Goal: Transaction & Acquisition: Purchase product/service

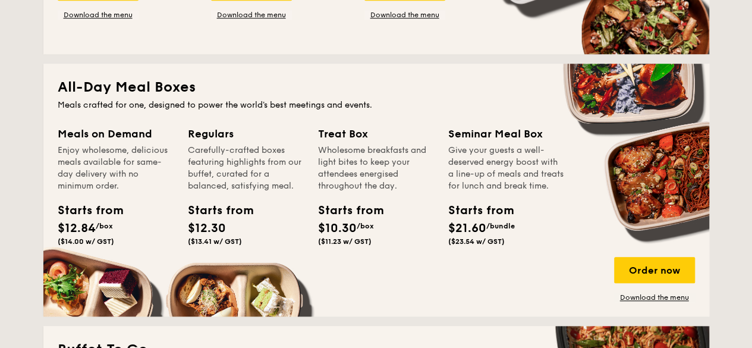
scroll to position [535, 0]
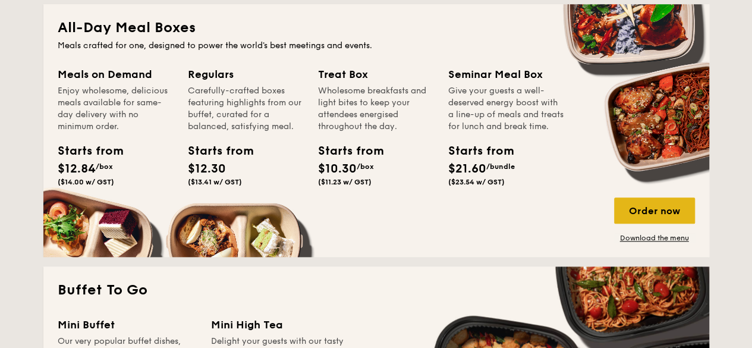
click at [658, 205] on div "Order now" at bounding box center [654, 210] width 81 height 26
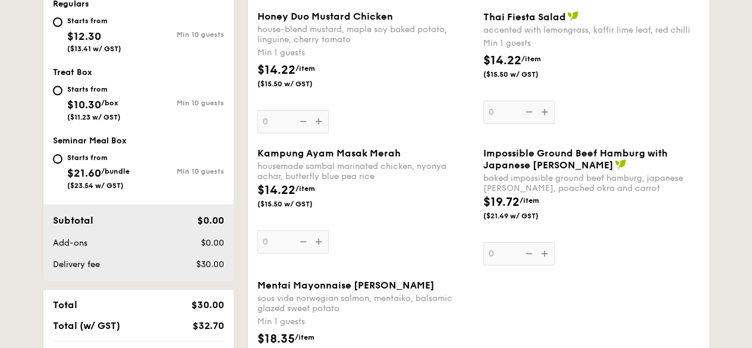
scroll to position [416, 0]
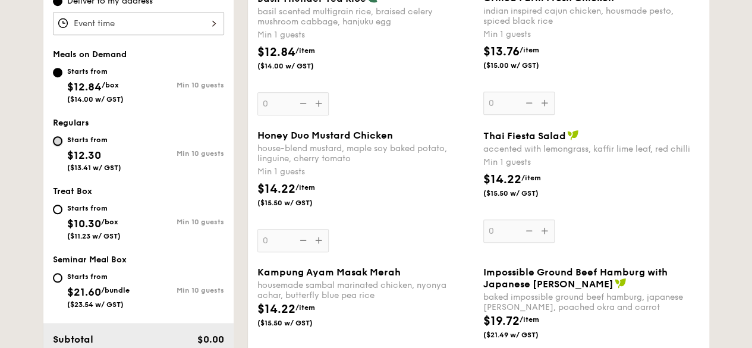
click at [58, 137] on input "Starts from $12.30 ($13.41 w/ GST) Min 10 guests" at bounding box center [58, 141] width 10 height 10
radio input "true"
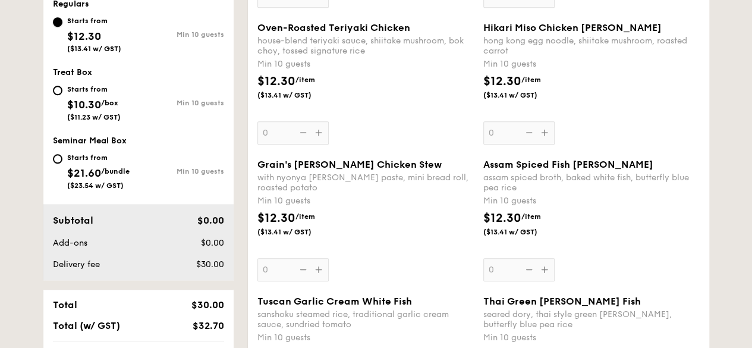
scroll to position [357, 0]
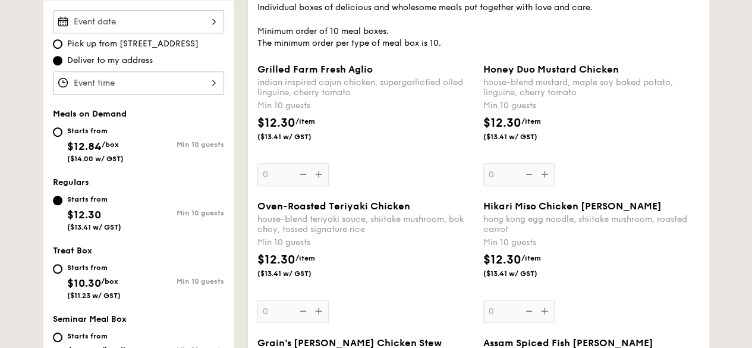
click at [318, 175] on div "Grilled Farm Fresh Aglio indian inspired cajun chicken, supergarlicfied oiled l…" at bounding box center [365, 125] width 216 height 122
click at [318, 175] on input "0" at bounding box center [292, 174] width 71 height 23
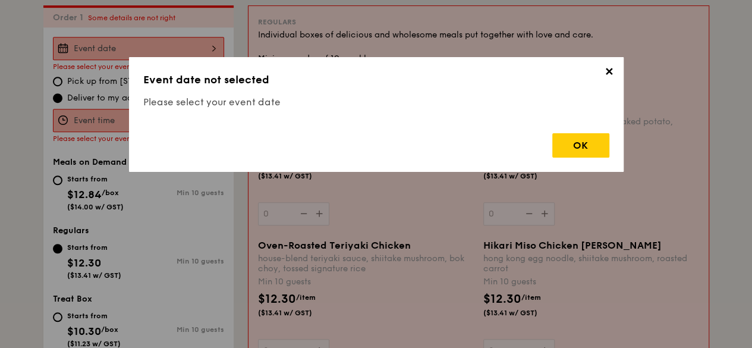
scroll to position [318, 0]
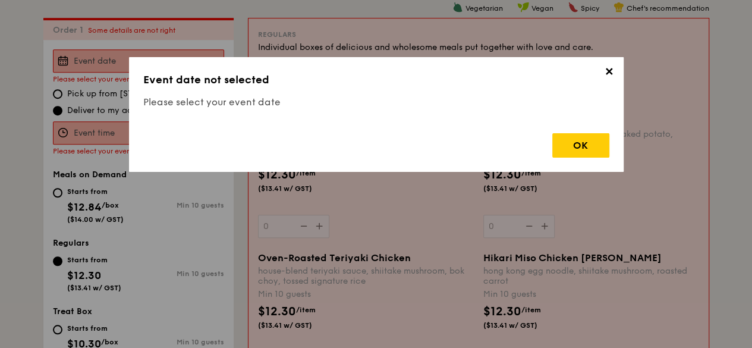
drag, startPoint x: 573, startPoint y: 139, endPoint x: 564, endPoint y: 143, distance: 9.8
click at [573, 139] on div "OK" at bounding box center [580, 145] width 57 height 24
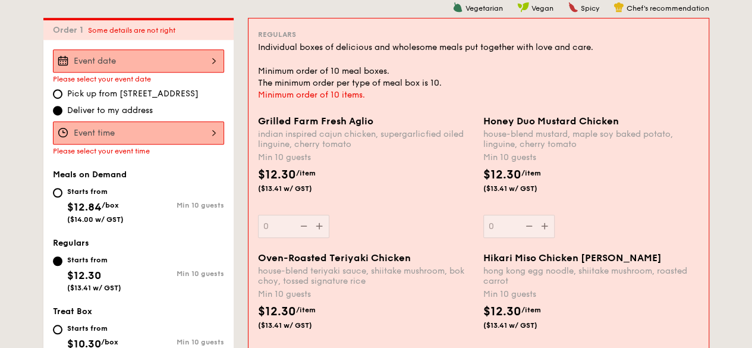
click at [171, 61] on div at bounding box center [138, 60] width 171 height 23
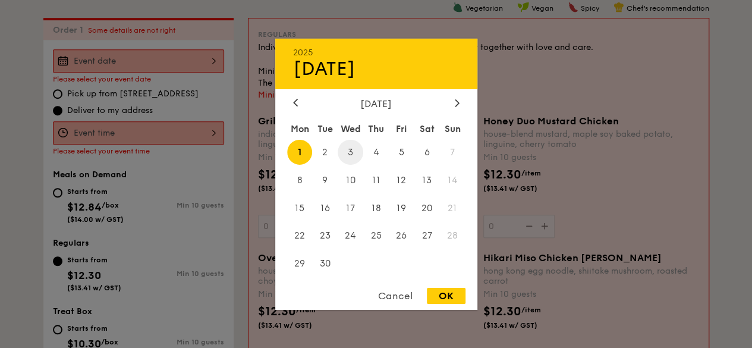
click at [351, 146] on span "3" at bounding box center [351, 152] width 26 height 26
click at [447, 300] on div "OK" at bounding box center [446, 296] width 39 height 16
type input "[DATE]"
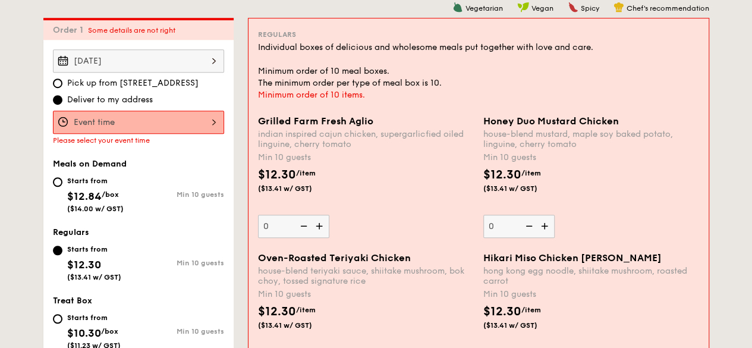
click at [196, 124] on div at bounding box center [138, 122] width 171 height 23
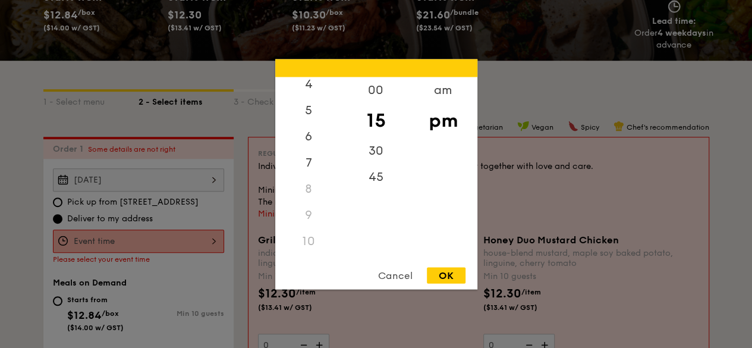
scroll to position [140, 0]
click at [315, 161] on div "8" at bounding box center [308, 167] width 67 height 26
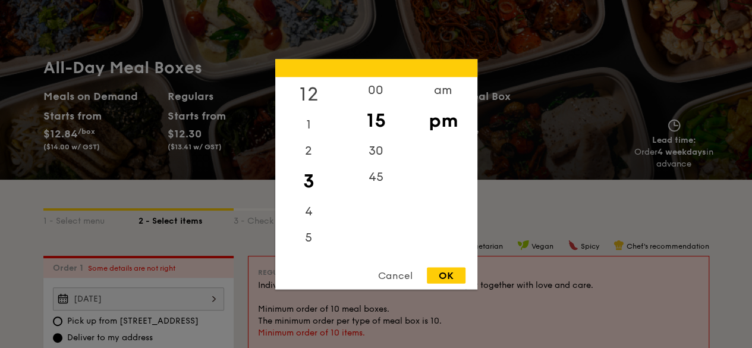
click at [305, 90] on div "12" at bounding box center [308, 94] width 67 height 34
click at [367, 90] on div "00" at bounding box center [376, 94] width 67 height 34
click at [441, 126] on div "pm" at bounding box center [443, 120] width 67 height 34
click at [444, 275] on div "OK" at bounding box center [446, 275] width 39 height 16
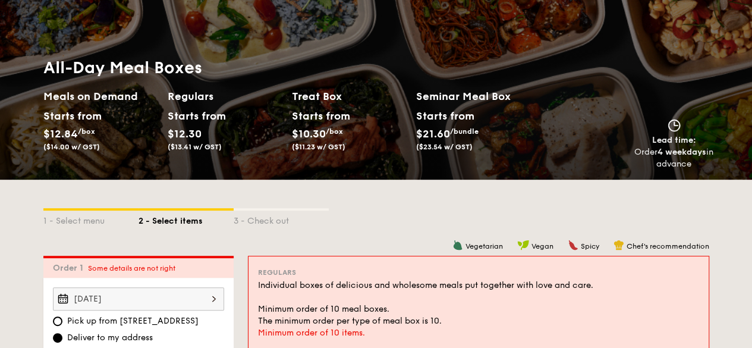
scroll to position [258, 0]
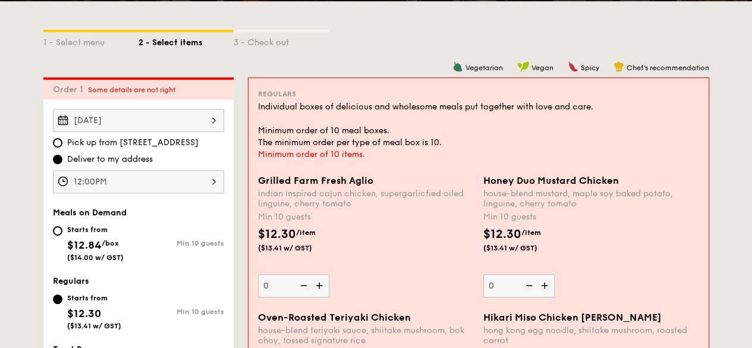
click at [215, 179] on div "12:00PM" at bounding box center [138, 181] width 171 height 23
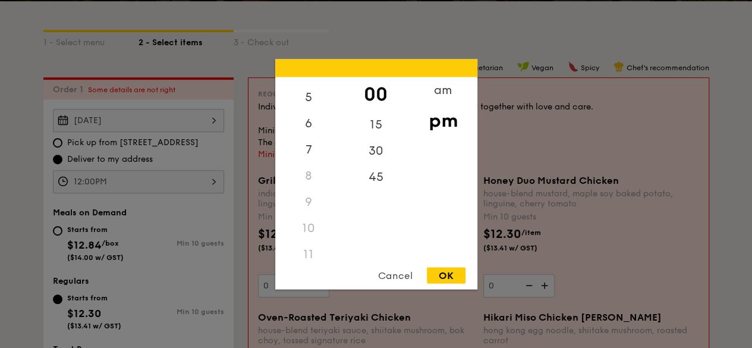
scroll to position [0, 0]
click at [446, 89] on div "am" at bounding box center [443, 94] width 67 height 34
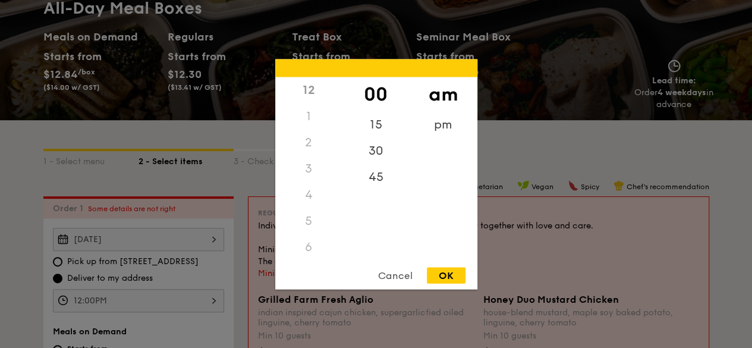
scroll to position [377, 0]
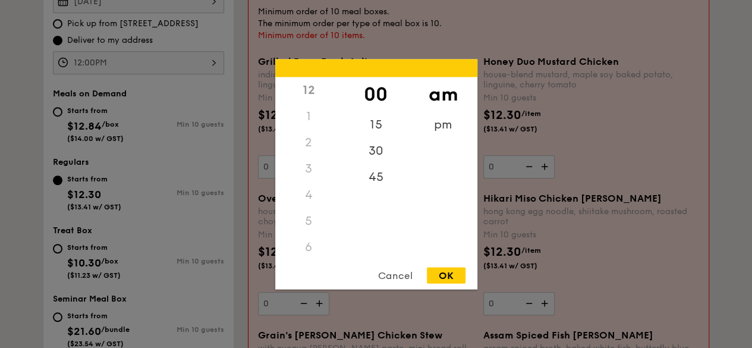
click at [455, 97] on div "am" at bounding box center [443, 94] width 67 height 34
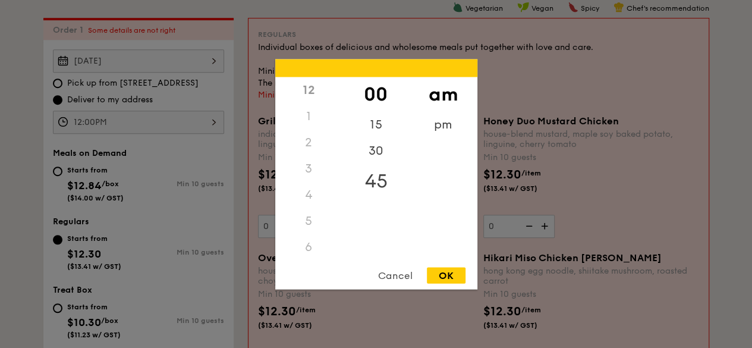
click at [356, 180] on div "45" at bounding box center [376, 181] width 67 height 34
click at [436, 128] on div "pm" at bounding box center [443, 128] width 67 height 34
click at [373, 93] on div "00" at bounding box center [376, 94] width 67 height 34
click at [436, 270] on div "OK" at bounding box center [446, 275] width 39 height 16
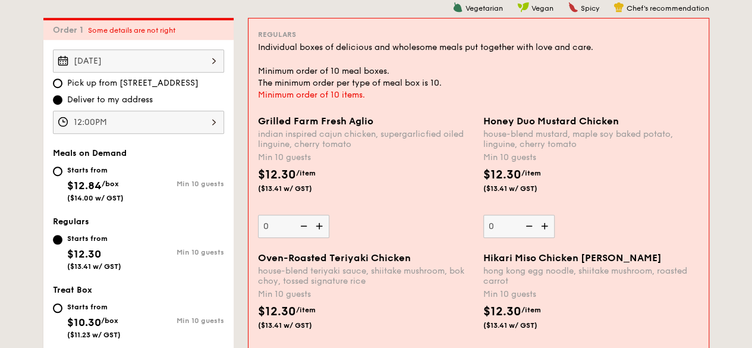
scroll to position [258, 0]
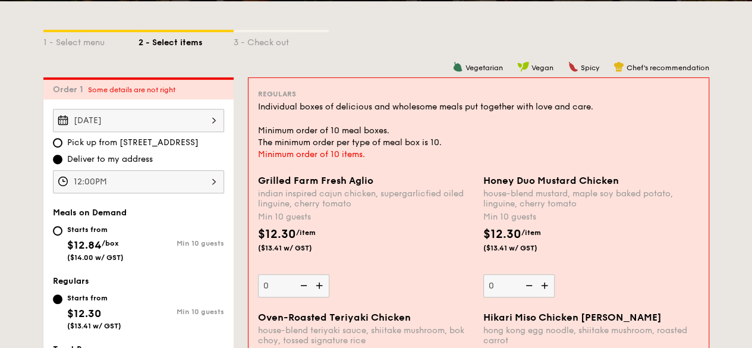
click at [110, 182] on div "12:00PM" at bounding box center [138, 181] width 171 height 23
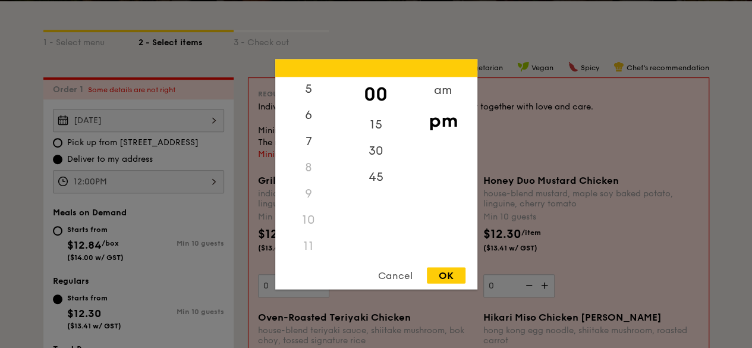
scroll to position [0, 0]
click at [378, 133] on div "15" at bounding box center [376, 128] width 67 height 34
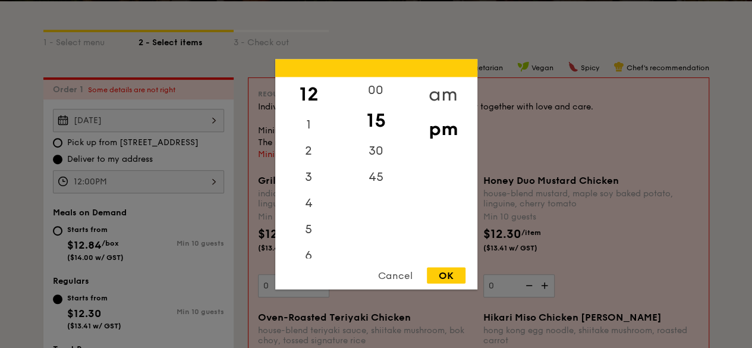
click at [451, 89] on div "am" at bounding box center [443, 94] width 67 height 34
click at [311, 244] on div "11" at bounding box center [308, 249] width 67 height 34
click at [377, 150] on div "30" at bounding box center [376, 154] width 67 height 34
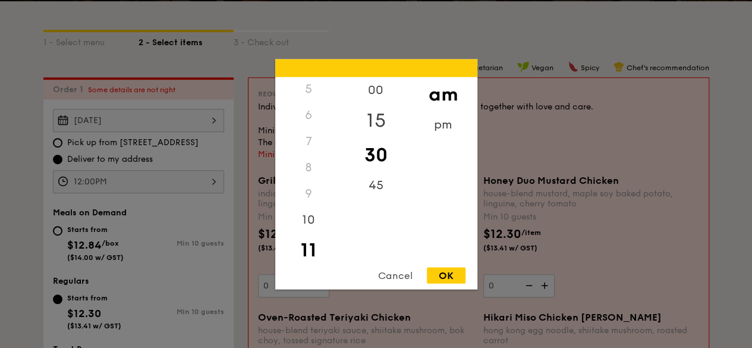
click at [373, 120] on div "15" at bounding box center [376, 120] width 67 height 34
click at [379, 153] on div "30" at bounding box center [376, 154] width 67 height 34
click at [378, 118] on div "15" at bounding box center [376, 120] width 67 height 34
click at [446, 273] on div "OK" at bounding box center [446, 275] width 39 height 16
click at [213, 179] on div "11:15AM 12 1 2 3 4 5 6 7 8 9 10 11 00 15 30 45 am pm Cancel OK" at bounding box center [138, 181] width 171 height 23
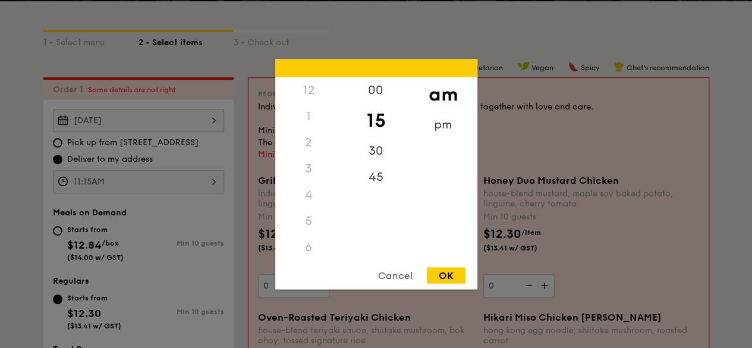
scroll to position [140, 0]
click at [384, 90] on div "00" at bounding box center [376, 94] width 67 height 34
click at [455, 268] on div "OK" at bounding box center [446, 275] width 39 height 16
click at [210, 180] on div "11:00AM 12 1 2 3 4 5 6 7 8 9 10 11 00 15 30 45 am pm Cancel OK" at bounding box center [138, 181] width 171 height 23
click at [383, 120] on div "15" at bounding box center [376, 128] width 67 height 34
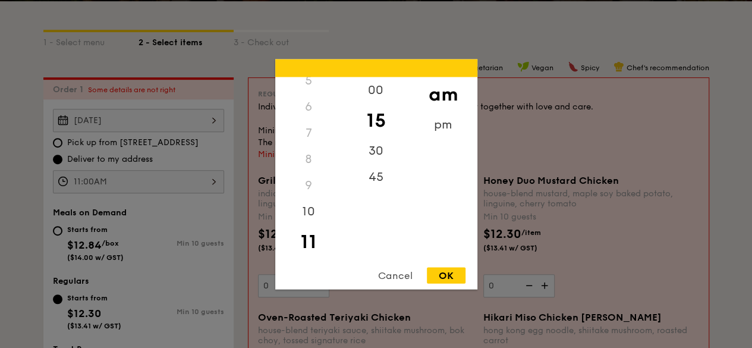
click at [444, 275] on div "OK" at bounding box center [446, 275] width 39 height 16
type input "11:15AM"
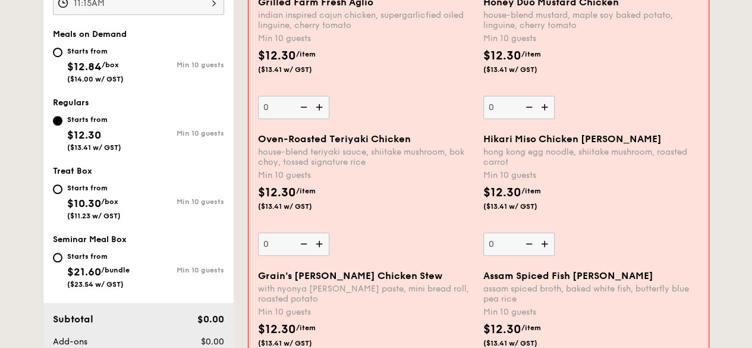
scroll to position [377, 0]
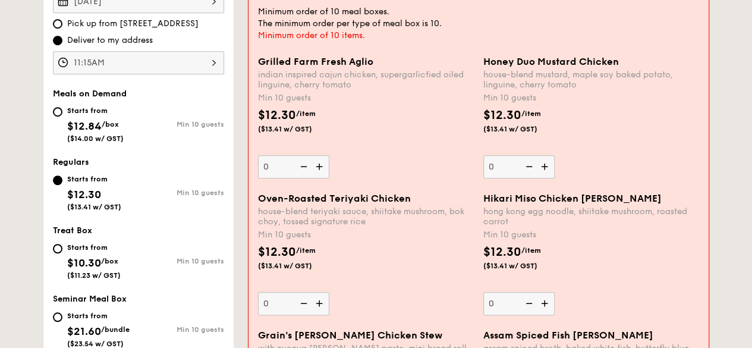
click at [321, 170] on img at bounding box center [321, 166] width 18 height 23
click at [321, 170] on input "0" at bounding box center [293, 166] width 71 height 23
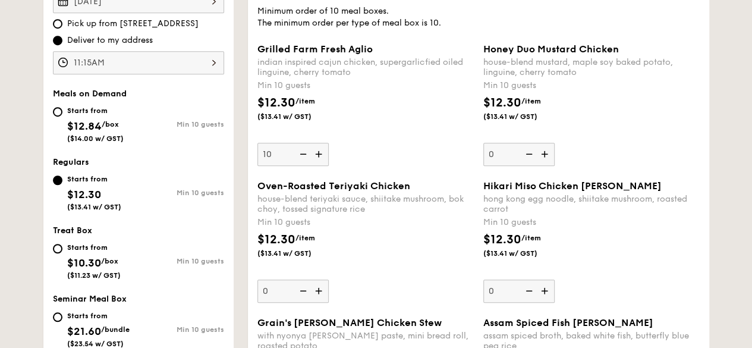
click at [321, 170] on div "Grilled Farm Fresh Aglio indian inspired cajun chicken, supergarlicfied oiled l…" at bounding box center [479, 111] width 452 height 137
click at [321, 166] on div "Grilled Farm Fresh Aglio indian inspired cajun chicken, supergarlicfied oiled l…" at bounding box center [479, 111] width 452 height 137
click at [321, 159] on img at bounding box center [320, 154] width 18 height 23
click at [321, 159] on input "10" at bounding box center [292, 154] width 71 height 23
click at [321, 159] on img at bounding box center [320, 154] width 18 height 23
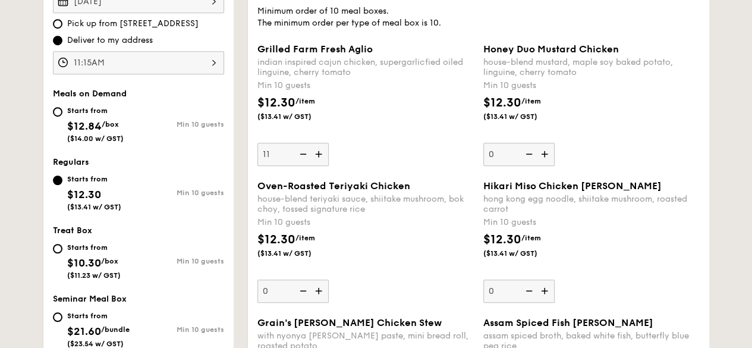
click at [321, 159] on input "11" at bounding box center [292, 154] width 71 height 23
click at [321, 159] on img at bounding box center [320, 154] width 18 height 23
click at [321, 159] on input "12" at bounding box center [292, 154] width 71 height 23
click at [321, 159] on img at bounding box center [320, 154] width 18 height 23
click at [321, 159] on input "13" at bounding box center [292, 154] width 71 height 23
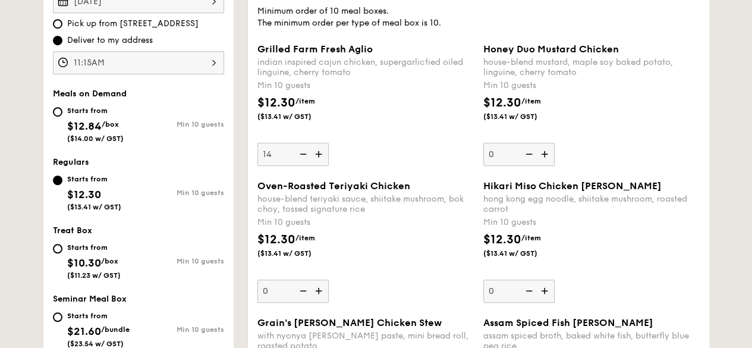
click at [387, 164] on div "Grilled Farm Fresh Aglio indian inspired cajun chicken, supergarlicfied oiled l…" at bounding box center [365, 104] width 216 height 122
click at [320, 159] on img at bounding box center [320, 154] width 18 height 23
click at [320, 159] on input "14" at bounding box center [292, 154] width 71 height 23
click at [319, 159] on img at bounding box center [320, 154] width 18 height 23
click at [319, 159] on input "15" at bounding box center [292, 154] width 71 height 23
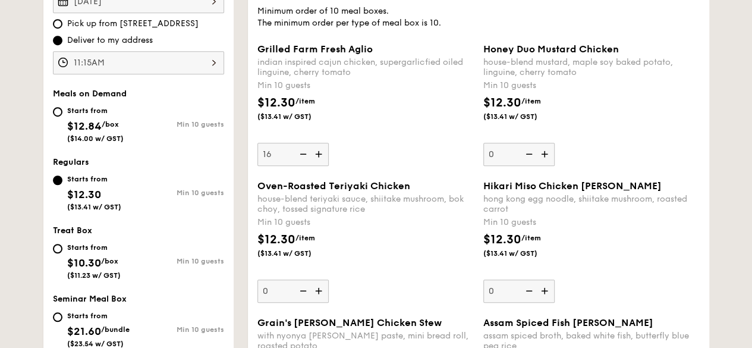
click at [319, 159] on img at bounding box center [320, 154] width 18 height 23
click at [319, 159] on input "16" at bounding box center [292, 154] width 71 height 23
click at [319, 159] on img at bounding box center [320, 154] width 18 height 23
click at [319, 159] on input "17" at bounding box center [292, 154] width 71 height 23
click at [319, 158] on img at bounding box center [320, 154] width 18 height 23
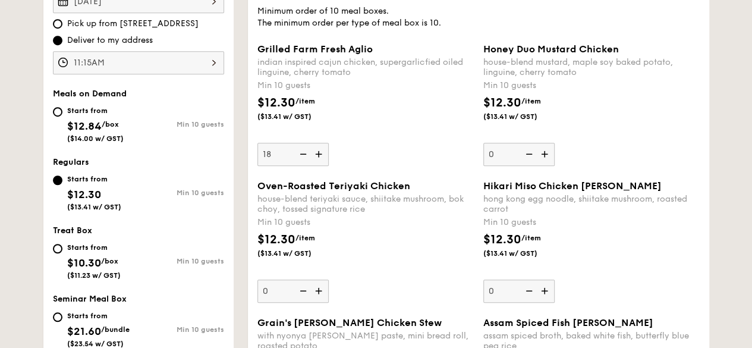
click at [319, 158] on input "18" at bounding box center [292, 154] width 71 height 23
click at [319, 158] on img at bounding box center [320, 154] width 18 height 23
click at [319, 158] on input "19" at bounding box center [292, 154] width 71 height 23
click at [319, 158] on img at bounding box center [320, 154] width 18 height 23
click at [319, 158] on input "20" at bounding box center [292, 154] width 71 height 23
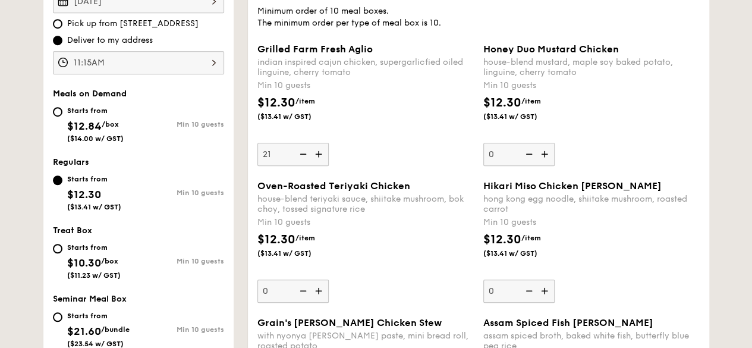
click at [319, 158] on img at bounding box center [320, 154] width 18 height 23
click at [319, 158] on input "21" at bounding box center [292, 154] width 71 height 23
click at [319, 158] on img at bounding box center [320, 154] width 18 height 23
click at [319, 158] on input "22" at bounding box center [292, 154] width 71 height 23
click at [319, 158] on img at bounding box center [320, 154] width 18 height 23
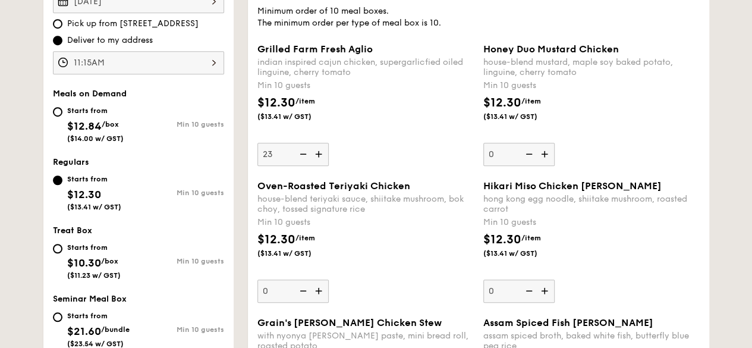
click at [319, 158] on input "23" at bounding box center [292, 154] width 71 height 23
click at [319, 158] on img at bounding box center [320, 154] width 18 height 23
click at [319, 158] on input "24" at bounding box center [292, 154] width 71 height 23
click at [319, 158] on img at bounding box center [320, 154] width 18 height 23
click at [319, 158] on input "25" at bounding box center [292, 154] width 71 height 23
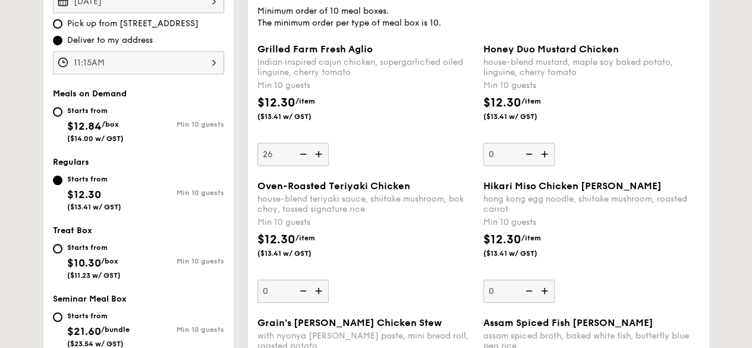
click at [320, 158] on img at bounding box center [320, 154] width 18 height 23
click at [320, 158] on input "26" at bounding box center [292, 154] width 71 height 23
click at [320, 158] on img at bounding box center [320, 154] width 18 height 23
click at [320, 158] on input "27" at bounding box center [292, 154] width 71 height 23
click at [320, 158] on img at bounding box center [320, 154] width 18 height 23
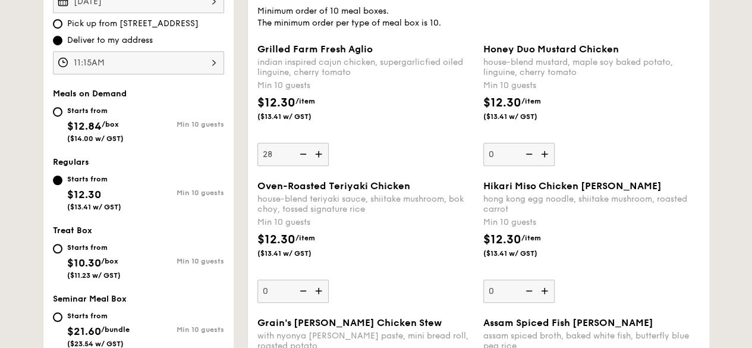
click at [320, 158] on input "28" at bounding box center [292, 154] width 71 height 23
click at [320, 158] on img at bounding box center [320, 154] width 18 height 23
click at [320, 158] on input "29" at bounding box center [292, 154] width 71 height 23
type input "30"
click at [366, 143] on div "Grilled Farm Fresh Aglio indian inspired cajun chicken, supergarlicfied oiled l…" at bounding box center [365, 104] width 216 height 122
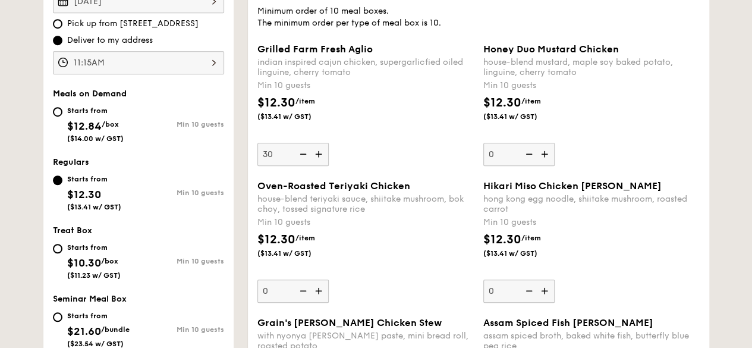
click at [329, 143] on input "30" at bounding box center [292, 154] width 71 height 23
click at [367, 143] on div "Grilled Farm Fresh Aglio indian inspired cajun chicken, supergarlicfied oiled l…" at bounding box center [365, 104] width 216 height 122
click at [329, 143] on input "30" at bounding box center [292, 154] width 71 height 23
click at [392, 198] on div "house-blend teriyaki sauce, shiitake mushroom, bok choy, tossed signature rice" at bounding box center [365, 204] width 216 height 20
click at [329, 279] on input "0" at bounding box center [292, 290] width 71 height 23
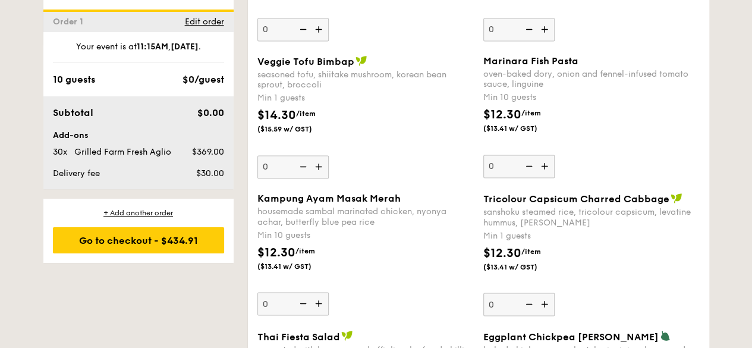
scroll to position [972, 0]
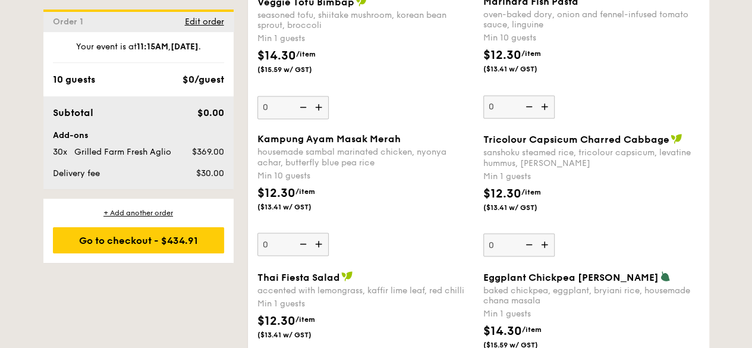
click at [318, 241] on img at bounding box center [320, 243] width 18 height 23
click at [318, 241] on input "0" at bounding box center [292, 243] width 71 height 23
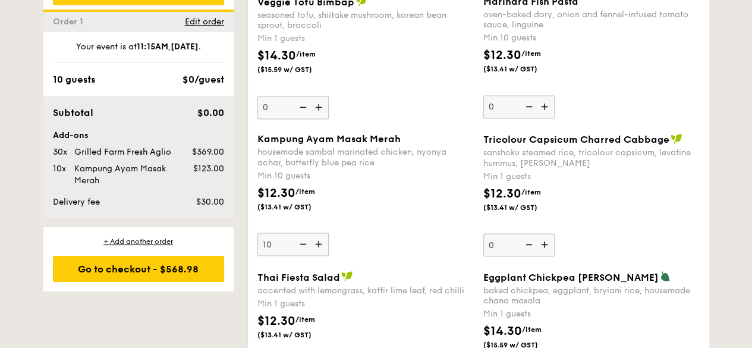
click at [318, 241] on img at bounding box center [320, 243] width 18 height 23
click at [318, 241] on input "10" at bounding box center [292, 243] width 71 height 23
click at [318, 241] on img at bounding box center [320, 243] width 18 height 23
click at [318, 241] on input "11" at bounding box center [292, 243] width 71 height 23
click at [318, 241] on img at bounding box center [320, 243] width 18 height 23
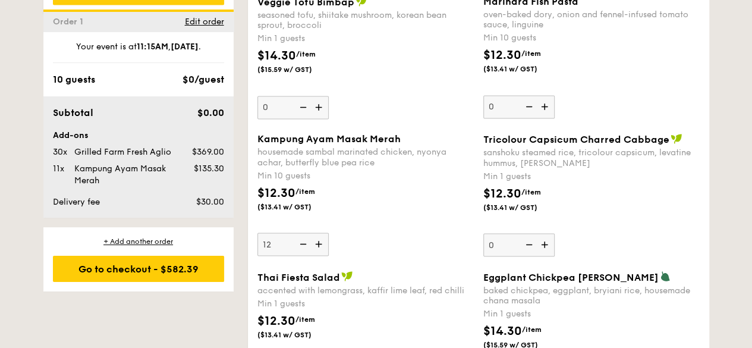
click at [318, 241] on input "12" at bounding box center [292, 243] width 71 height 23
click at [318, 241] on img at bounding box center [320, 243] width 18 height 23
click at [318, 241] on input "13" at bounding box center [292, 243] width 71 height 23
click at [318, 241] on img at bounding box center [320, 243] width 18 height 23
click at [318, 241] on input "14" at bounding box center [292, 243] width 71 height 23
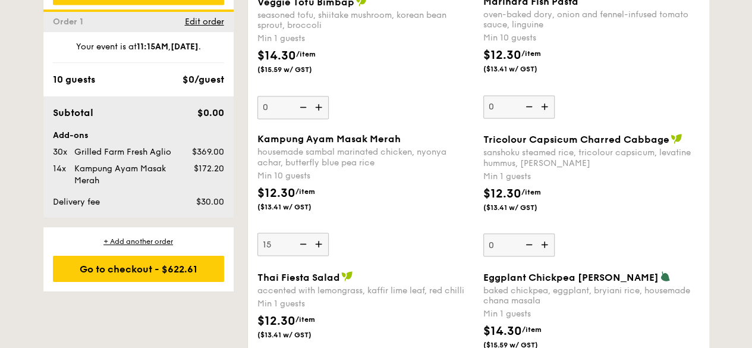
click at [318, 241] on img at bounding box center [320, 243] width 18 height 23
click at [318, 241] on input "15" at bounding box center [292, 243] width 71 height 23
click at [318, 241] on img at bounding box center [320, 243] width 18 height 23
click at [318, 241] on input "16" at bounding box center [292, 243] width 71 height 23
click at [319, 240] on img at bounding box center [320, 243] width 18 height 23
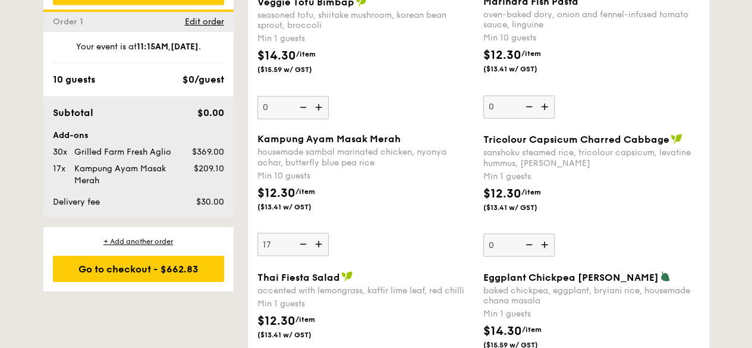
click at [319, 240] on input "17" at bounding box center [292, 243] width 71 height 23
click at [319, 240] on img at bounding box center [320, 243] width 18 height 23
click at [319, 240] on input "18" at bounding box center [292, 243] width 71 height 23
click at [319, 240] on img at bounding box center [320, 243] width 18 height 23
click at [319, 240] on input "19" at bounding box center [292, 243] width 71 height 23
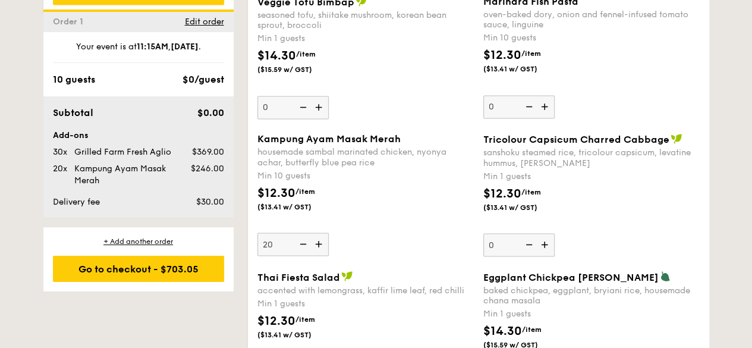
click at [319, 240] on img at bounding box center [320, 243] width 18 height 23
click at [319, 240] on input "20" at bounding box center [292, 243] width 71 height 23
click at [319, 240] on img at bounding box center [320, 243] width 18 height 23
click at [319, 240] on input "21" at bounding box center [292, 243] width 71 height 23
click at [319, 240] on img at bounding box center [320, 243] width 18 height 23
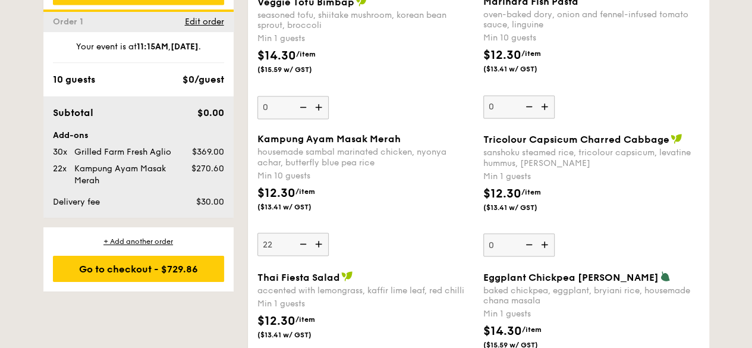
click at [319, 240] on input "22" at bounding box center [292, 243] width 71 height 23
click at [319, 240] on img at bounding box center [320, 243] width 18 height 23
click at [319, 240] on input "23" at bounding box center [292, 243] width 71 height 23
click at [319, 240] on img at bounding box center [320, 243] width 18 height 23
click at [319, 240] on input "24" at bounding box center [292, 243] width 71 height 23
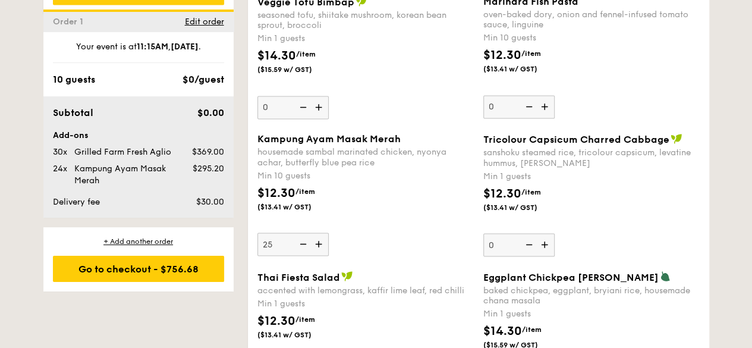
click at [319, 240] on img at bounding box center [320, 243] width 18 height 23
click at [319, 240] on input "25" at bounding box center [292, 243] width 71 height 23
click at [319, 240] on img at bounding box center [320, 243] width 18 height 23
click at [319, 240] on input "26" at bounding box center [292, 243] width 71 height 23
click at [319, 240] on img at bounding box center [320, 243] width 18 height 23
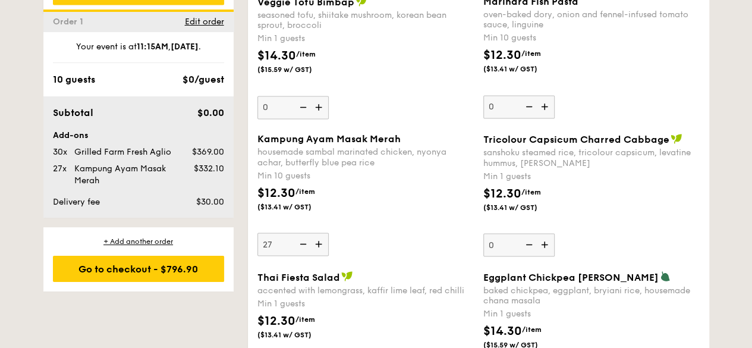
click at [319, 240] on input "27" at bounding box center [292, 243] width 71 height 23
click at [319, 240] on img at bounding box center [320, 243] width 18 height 23
click at [319, 240] on input "28" at bounding box center [292, 243] width 71 height 23
click at [319, 240] on img at bounding box center [320, 243] width 18 height 23
click at [319, 240] on input "29" at bounding box center [292, 243] width 71 height 23
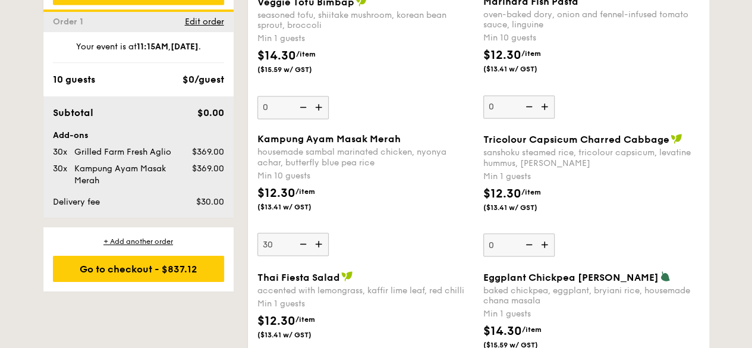
click at [319, 240] on img at bounding box center [320, 243] width 18 height 23
click at [319, 240] on input "30" at bounding box center [292, 243] width 71 height 23
click at [304, 241] on img at bounding box center [302, 243] width 18 height 23
click at [304, 241] on input "31" at bounding box center [292, 243] width 71 height 23
type input "30"
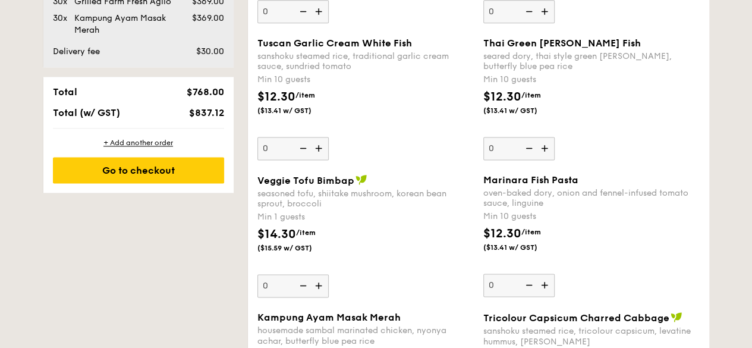
click at [381, 227] on div "$14.30 /item ($15.59 w/ GST)" at bounding box center [366, 246] width 226 height 42
click at [329, 274] on input "0" at bounding box center [292, 285] width 71 height 23
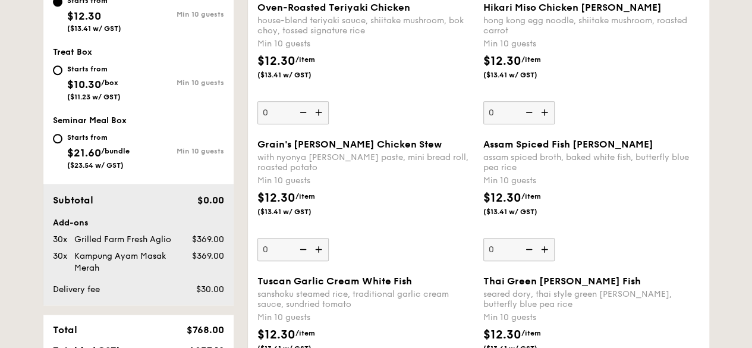
scroll to position [258, 0]
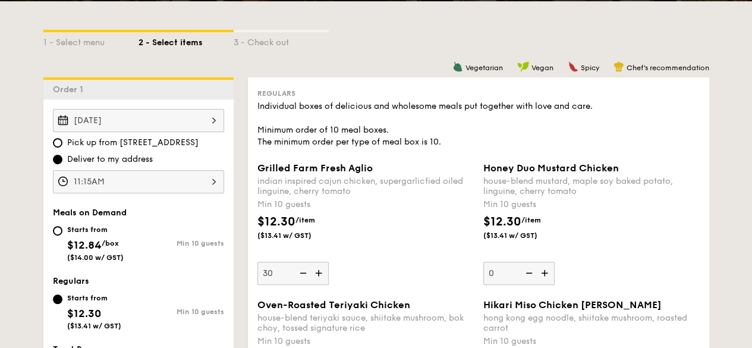
click at [321, 270] on img at bounding box center [320, 273] width 18 height 23
click at [321, 270] on input "30" at bounding box center [292, 273] width 71 height 23
click at [321, 270] on img at bounding box center [320, 273] width 18 height 23
click at [321, 270] on input "31" at bounding box center [292, 273] width 71 height 23
click at [306, 272] on img at bounding box center [302, 273] width 18 height 23
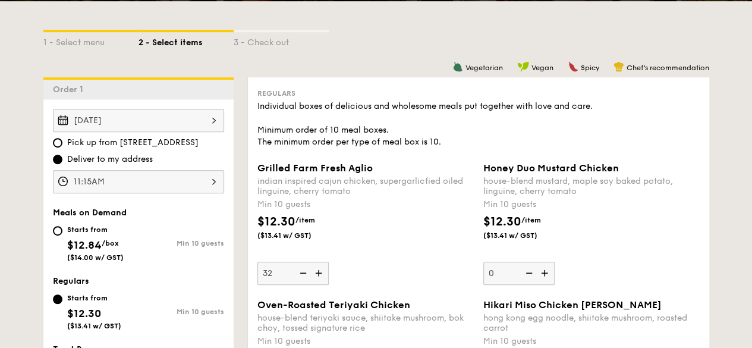
click at [306, 272] on input "32" at bounding box center [292, 273] width 71 height 23
click at [306, 272] on img at bounding box center [302, 273] width 18 height 23
click at [306, 272] on input "31" at bounding box center [292, 273] width 71 height 23
click at [320, 272] on img at bounding box center [320, 273] width 18 height 23
click at [320, 272] on input "30" at bounding box center [292, 273] width 71 height 23
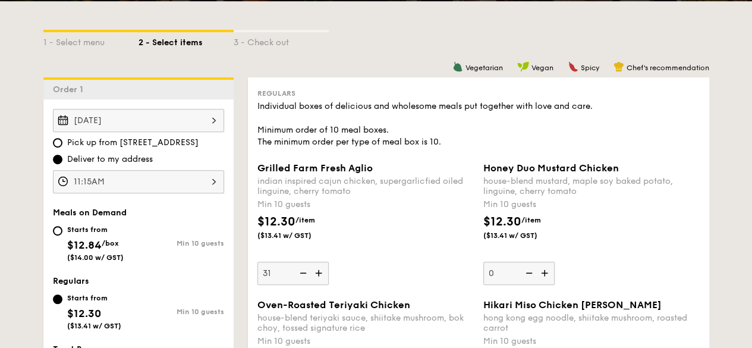
click at [320, 272] on img at bounding box center [320, 273] width 18 height 23
click at [320, 272] on input "31" at bounding box center [292, 273] width 71 height 23
click at [320, 272] on img at bounding box center [320, 273] width 18 height 23
click at [320, 272] on input "32" at bounding box center [292, 273] width 71 height 23
click at [320, 272] on img at bounding box center [320, 273] width 18 height 23
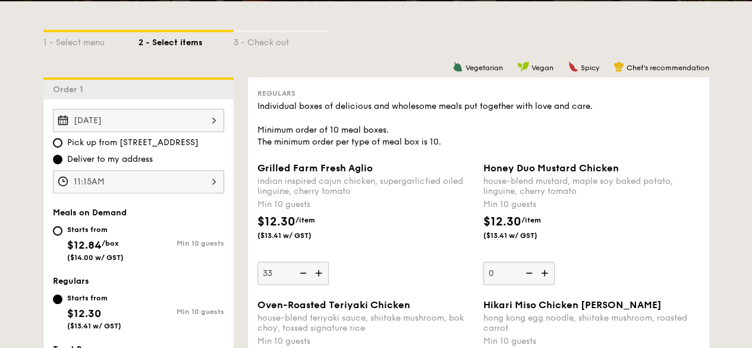
click at [320, 272] on input "33" at bounding box center [292, 273] width 71 height 23
click at [320, 272] on img at bounding box center [320, 273] width 18 height 23
click at [320, 272] on input "34" at bounding box center [292, 273] width 71 height 23
type input "35"
click at [371, 246] on div "$12.30 /item ($13.41 w/ GST)" at bounding box center [366, 234] width 226 height 42
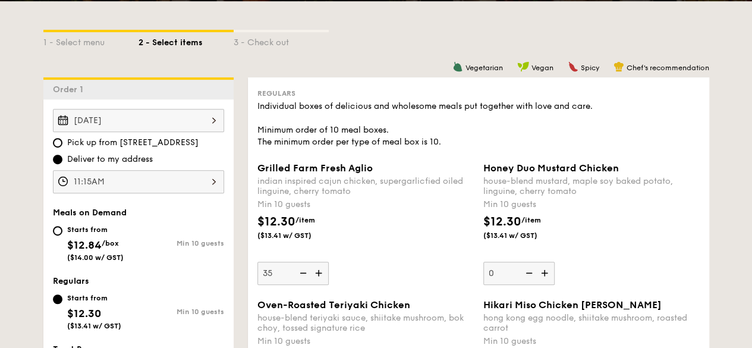
click at [329, 262] on input "35" at bounding box center [292, 273] width 71 height 23
click at [454, 234] on div "$12.30 /item ($13.41 w/ GST)" at bounding box center [366, 234] width 226 height 42
click at [329, 262] on input "35" at bounding box center [292, 273] width 71 height 23
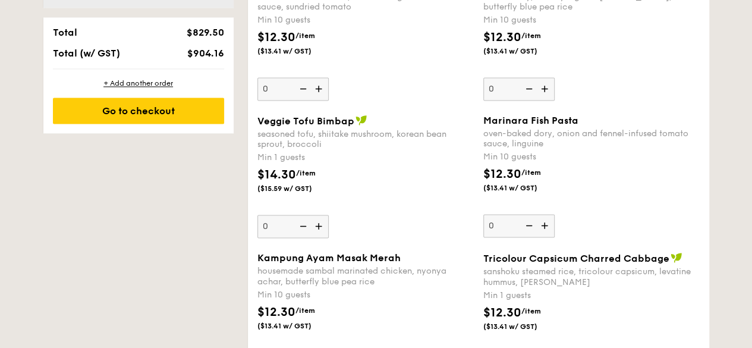
scroll to position [357, 0]
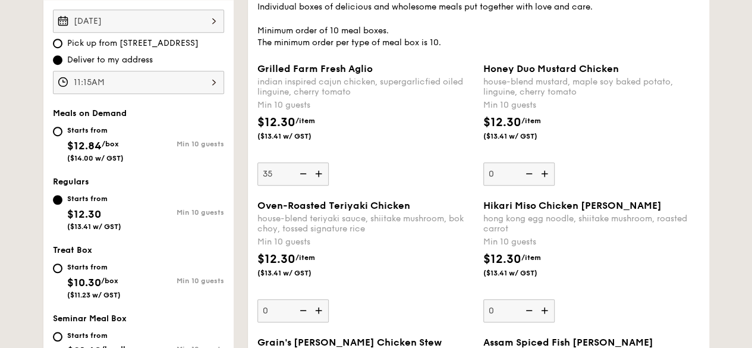
click at [426, 213] on div "house-blend teriyaki sauce, shiitake mushroom, bok choy, tossed signature rice" at bounding box center [365, 223] width 216 height 20
click at [329, 299] on input "0" at bounding box center [292, 310] width 71 height 23
click at [316, 306] on img at bounding box center [320, 310] width 18 height 23
click at [316, 306] on input "0" at bounding box center [292, 310] width 71 height 23
click at [317, 306] on img at bounding box center [320, 310] width 18 height 23
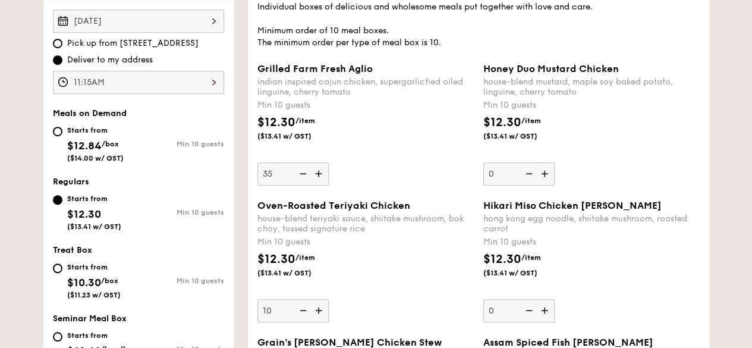
click at [317, 306] on input "10" at bounding box center [292, 310] width 71 height 23
click at [318, 305] on img at bounding box center [320, 310] width 18 height 23
click at [318, 305] on input "11" at bounding box center [292, 310] width 71 height 23
click at [318, 305] on img at bounding box center [320, 310] width 18 height 23
click at [318, 305] on input "12" at bounding box center [292, 310] width 71 height 23
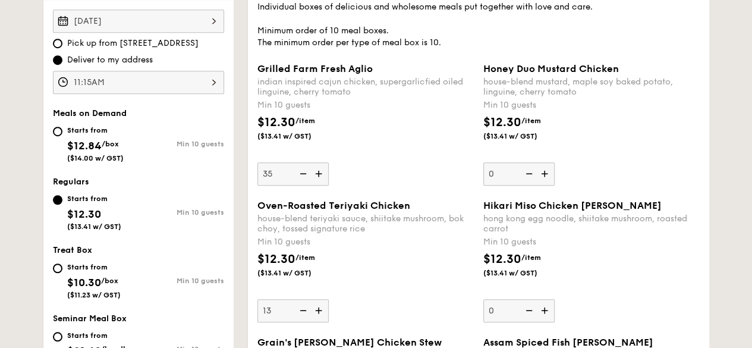
click at [318, 304] on img at bounding box center [320, 310] width 18 height 23
click at [318, 304] on input "13" at bounding box center [292, 310] width 71 height 23
click at [318, 304] on img at bounding box center [320, 310] width 18 height 23
click at [318, 304] on input "14" at bounding box center [292, 310] width 71 height 23
click at [318, 303] on img at bounding box center [320, 310] width 18 height 23
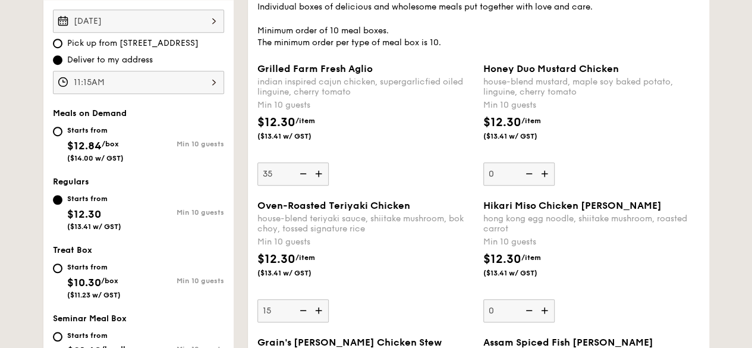
click at [318, 303] on input "15" at bounding box center [292, 310] width 71 height 23
click at [318, 302] on img at bounding box center [320, 310] width 18 height 23
click at [318, 302] on input "16" at bounding box center [292, 310] width 71 height 23
click at [318, 302] on img at bounding box center [320, 310] width 18 height 23
click at [318, 302] on input "17" at bounding box center [292, 310] width 71 height 23
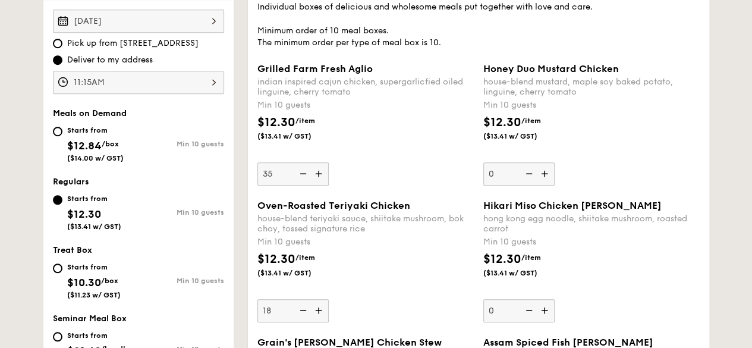
click at [318, 301] on img at bounding box center [320, 310] width 18 height 23
click at [318, 301] on input "18" at bounding box center [292, 310] width 71 height 23
click at [318, 300] on img at bounding box center [320, 310] width 18 height 23
click at [318, 300] on input "19" at bounding box center [292, 310] width 71 height 23
click at [318, 300] on img at bounding box center [320, 310] width 18 height 23
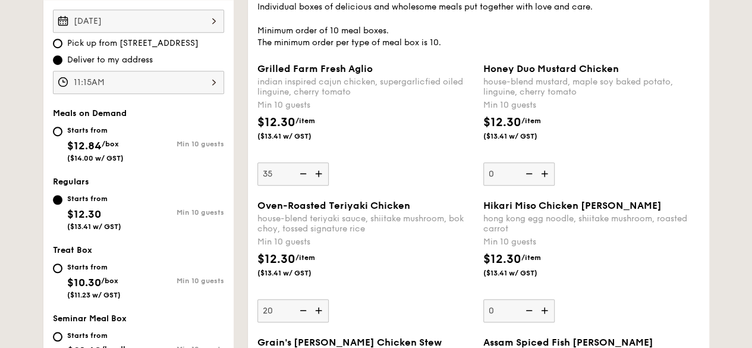
click at [318, 300] on input "20" at bounding box center [292, 310] width 71 height 23
click at [318, 300] on img at bounding box center [320, 310] width 18 height 23
click at [318, 300] on input "21" at bounding box center [292, 310] width 71 height 23
click at [318, 300] on img at bounding box center [320, 310] width 18 height 23
click at [318, 300] on input "22" at bounding box center [292, 310] width 71 height 23
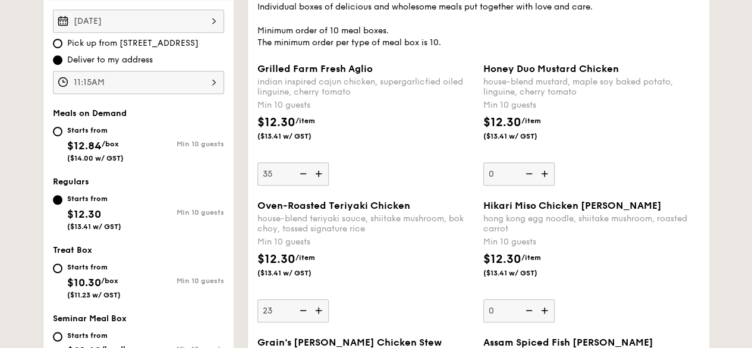
click at [318, 300] on img at bounding box center [320, 310] width 18 height 23
click at [318, 300] on input "23" at bounding box center [292, 310] width 71 height 23
click at [318, 300] on img at bounding box center [320, 310] width 18 height 23
click at [318, 300] on input "24" at bounding box center [292, 310] width 71 height 23
click at [318, 300] on img at bounding box center [320, 310] width 18 height 23
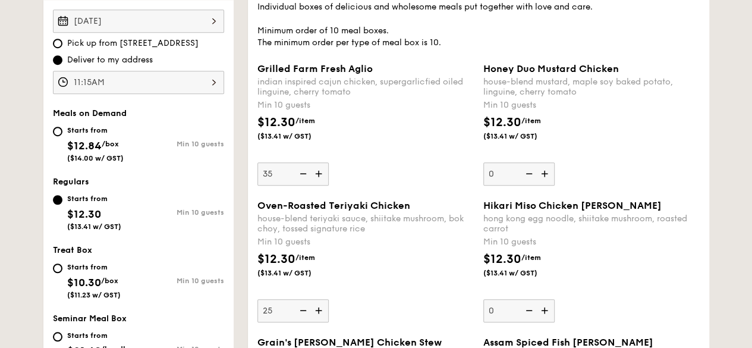
click at [318, 300] on input "25" at bounding box center [292, 310] width 71 height 23
click at [318, 300] on img at bounding box center [320, 310] width 18 height 23
click at [318, 300] on input "26" at bounding box center [292, 310] width 71 height 23
click at [318, 300] on img at bounding box center [320, 310] width 18 height 23
click at [318, 300] on input "27" at bounding box center [292, 310] width 71 height 23
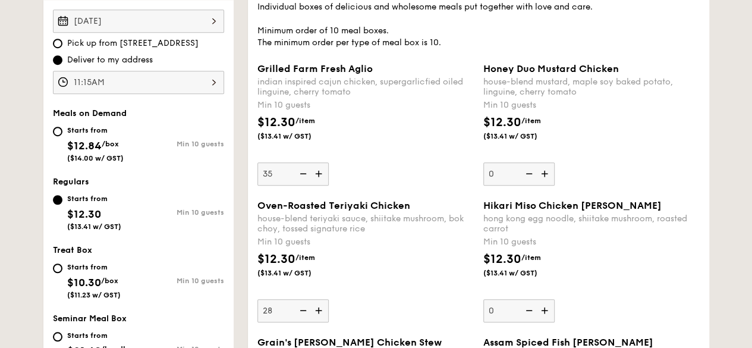
click at [318, 300] on img at bounding box center [320, 310] width 18 height 23
click at [318, 300] on input "28" at bounding box center [292, 310] width 71 height 23
click at [318, 300] on img at bounding box center [320, 310] width 18 height 23
click at [318, 300] on input "29" at bounding box center [292, 310] width 71 height 23
type input "30"
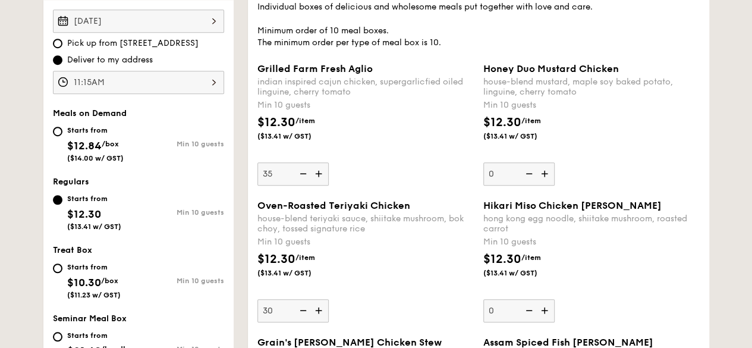
click at [362, 276] on div "$12.30 /item ($13.41 w/ GST)" at bounding box center [366, 271] width 226 height 42
click at [329, 299] on input "30" at bounding box center [292, 310] width 71 height 23
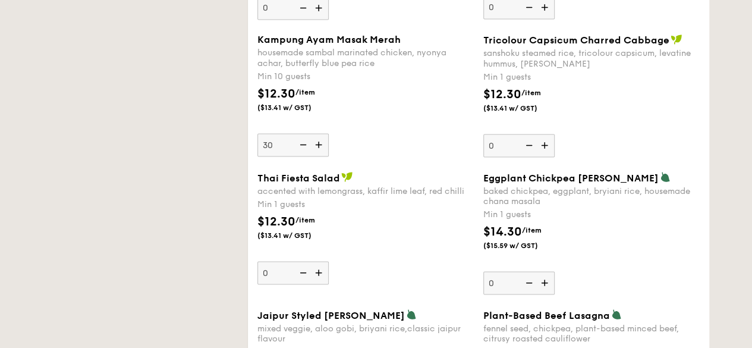
scroll to position [952, 0]
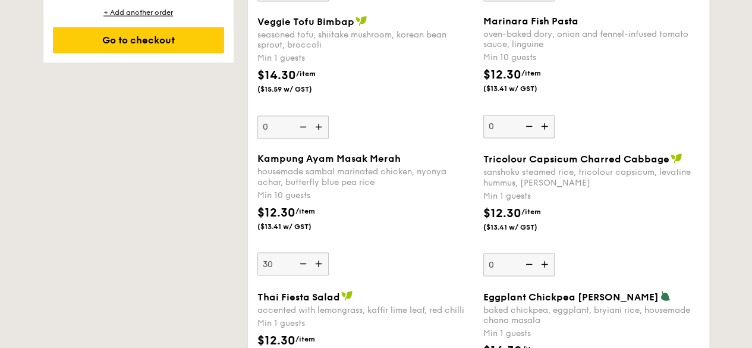
click at [545, 126] on img at bounding box center [546, 126] width 18 height 23
click at [545, 126] on input "0" at bounding box center [518, 126] width 71 height 23
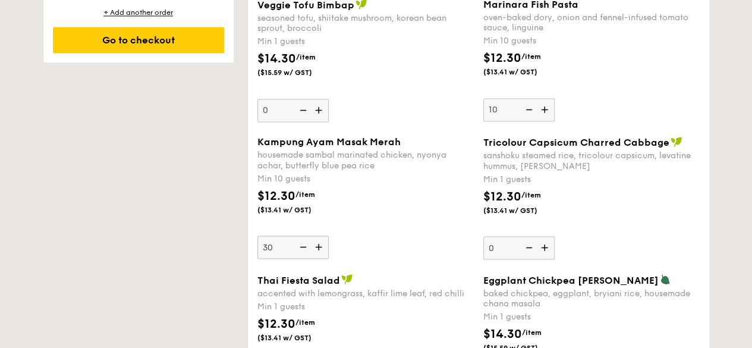
click at [547, 110] on img at bounding box center [546, 109] width 18 height 23
click at [547, 110] on input "10" at bounding box center [518, 109] width 71 height 23
click at [547, 110] on img at bounding box center [546, 109] width 18 height 23
click at [547, 110] on input "11" at bounding box center [518, 109] width 71 height 23
click at [547, 110] on img at bounding box center [546, 109] width 18 height 23
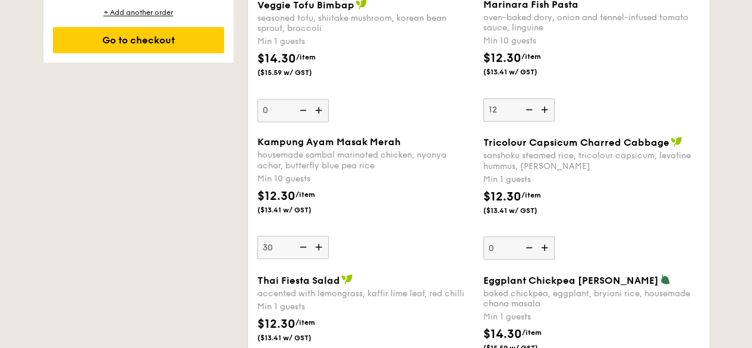
click at [547, 110] on input "12" at bounding box center [518, 109] width 71 height 23
click at [547, 110] on img at bounding box center [546, 109] width 18 height 23
click at [547, 110] on input "13" at bounding box center [518, 109] width 71 height 23
click at [547, 110] on img at bounding box center [546, 109] width 18 height 23
click at [547, 110] on input "14" at bounding box center [518, 109] width 71 height 23
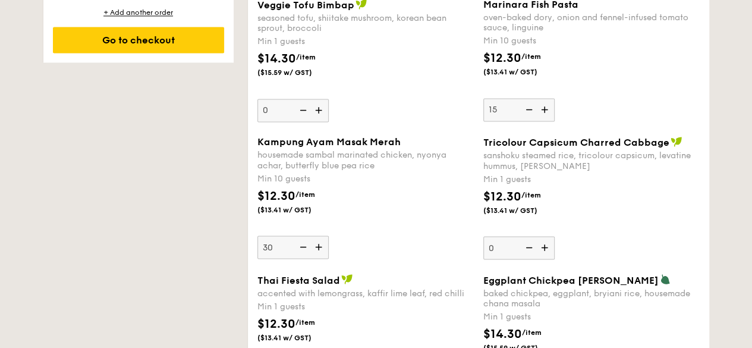
click at [547, 110] on img at bounding box center [546, 109] width 18 height 23
click at [547, 110] on input "15" at bounding box center [518, 109] width 71 height 23
click at [547, 110] on img at bounding box center [546, 109] width 18 height 23
click at [547, 110] on input "16" at bounding box center [518, 109] width 71 height 23
click at [547, 110] on img at bounding box center [546, 109] width 18 height 23
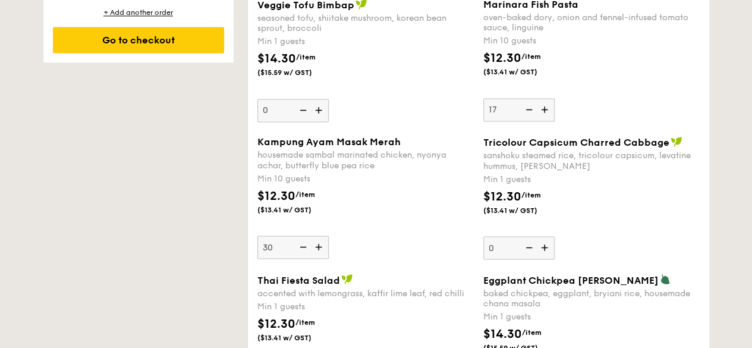
click at [547, 110] on input "17" at bounding box center [518, 109] width 71 height 23
click at [547, 110] on img at bounding box center [546, 109] width 18 height 23
click at [547, 110] on input "18" at bounding box center [518, 109] width 71 height 23
click at [547, 110] on img at bounding box center [546, 109] width 18 height 23
click at [547, 110] on input "19" at bounding box center [518, 109] width 71 height 23
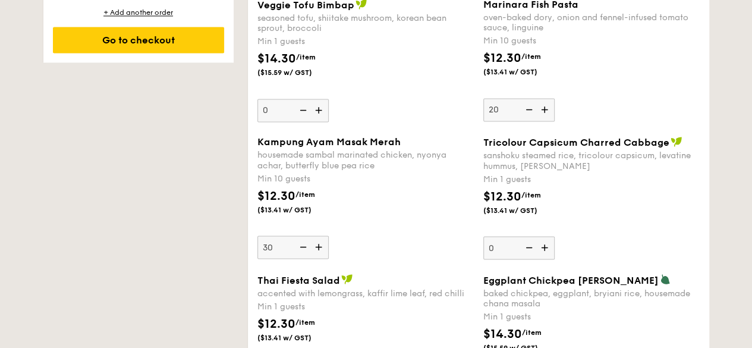
click at [547, 110] on img at bounding box center [546, 109] width 18 height 23
click at [547, 110] on input "20" at bounding box center [518, 109] width 71 height 23
click at [547, 110] on img at bounding box center [546, 109] width 18 height 23
click at [547, 110] on input "21" at bounding box center [518, 109] width 71 height 23
click at [547, 110] on img at bounding box center [546, 109] width 18 height 23
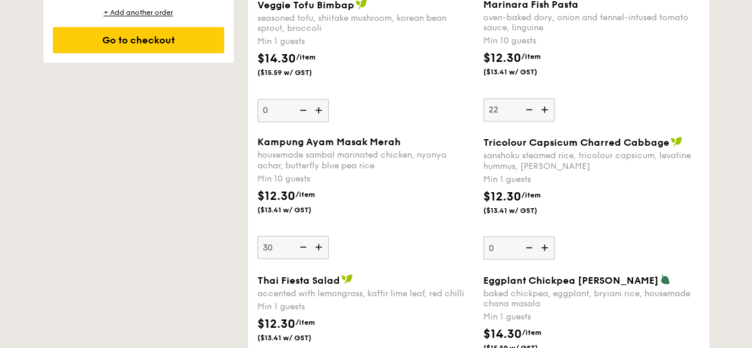
click at [547, 110] on input "22" at bounding box center [518, 109] width 71 height 23
click at [547, 110] on img at bounding box center [546, 109] width 18 height 23
click at [547, 110] on input "23" at bounding box center [518, 109] width 71 height 23
click at [547, 110] on img at bounding box center [546, 109] width 18 height 23
click at [547, 110] on input "24" at bounding box center [518, 109] width 71 height 23
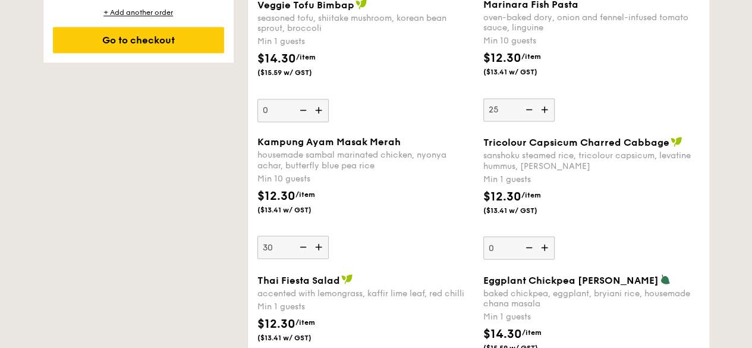
click at [547, 110] on img at bounding box center [546, 109] width 18 height 23
click at [547, 110] on input "25" at bounding box center [518, 109] width 71 height 23
click at [547, 110] on img at bounding box center [546, 109] width 18 height 23
click at [547, 110] on input "26" at bounding box center [518, 109] width 71 height 23
click at [547, 110] on img at bounding box center [546, 109] width 18 height 23
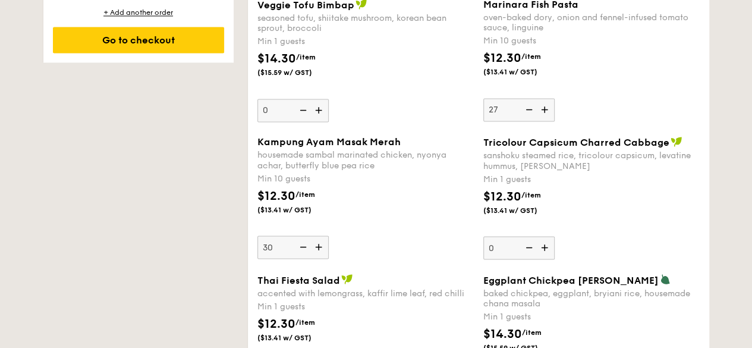
click at [547, 110] on input "27" at bounding box center [518, 109] width 71 height 23
click at [547, 110] on img at bounding box center [546, 109] width 18 height 23
click at [547, 110] on input "28" at bounding box center [518, 109] width 71 height 23
click at [547, 110] on img at bounding box center [546, 109] width 18 height 23
click at [547, 110] on input "29" at bounding box center [518, 109] width 71 height 23
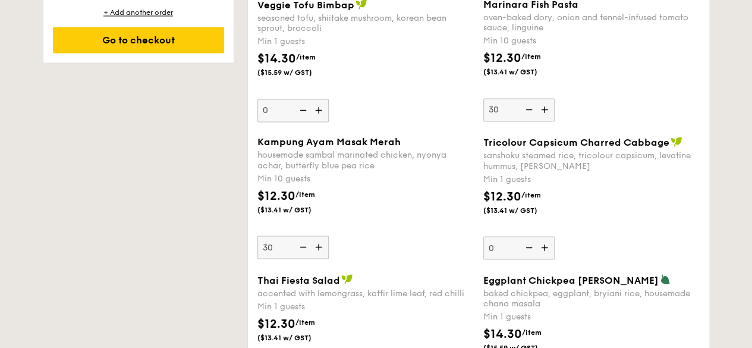
click at [547, 110] on img at bounding box center [546, 109] width 18 height 23
click at [547, 110] on input "30" at bounding box center [518, 109] width 71 height 23
click at [547, 110] on img at bounding box center [546, 109] width 18 height 23
click at [547, 110] on input "31" at bounding box center [518, 109] width 71 height 23
click at [547, 110] on img at bounding box center [546, 109] width 18 height 23
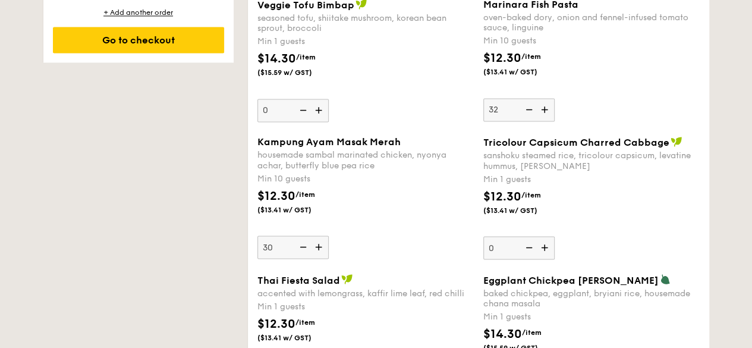
click at [547, 110] on input "32" at bounding box center [518, 109] width 71 height 23
click at [547, 110] on img at bounding box center [546, 109] width 18 height 23
click at [547, 110] on input "33" at bounding box center [518, 109] width 71 height 23
click at [547, 110] on img at bounding box center [546, 109] width 18 height 23
click at [547, 110] on input "34" at bounding box center [518, 109] width 71 height 23
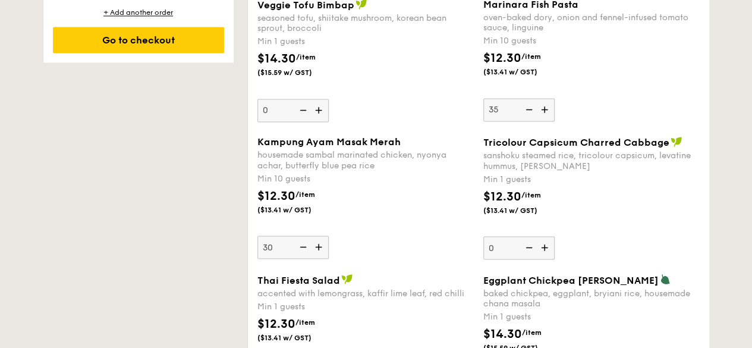
click at [547, 110] on img at bounding box center [546, 109] width 18 height 23
click at [547, 110] on input "35" at bounding box center [518, 109] width 71 height 23
click at [528, 108] on img at bounding box center [528, 109] width 18 height 23
click at [528, 108] on input "36" at bounding box center [518, 109] width 71 height 23
type input "35"
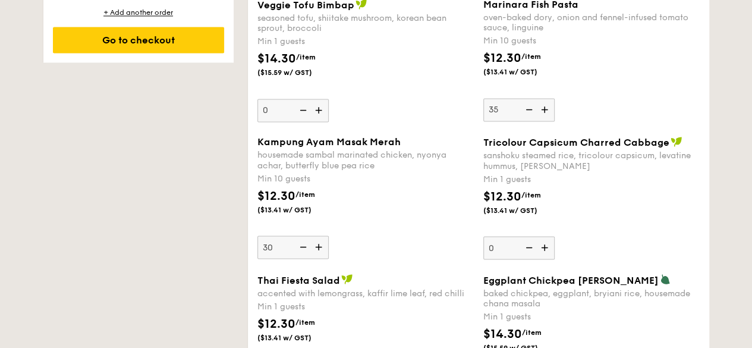
click at [597, 117] on div "Marinara Fish Pasta oven-baked dory, onion and fennel-infused tomato sauce, lin…" at bounding box center [591, 60] width 216 height 122
click at [555, 117] on input "35" at bounding box center [518, 109] width 71 height 23
click at [630, 200] on div "$12.30 /item ($13.41 w/ GST)" at bounding box center [592, 208] width 226 height 42
click at [555, 236] on input "0" at bounding box center [518, 247] width 71 height 23
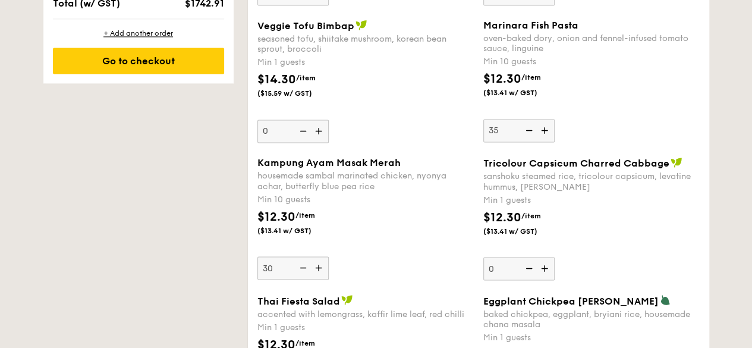
scroll to position [966, 0]
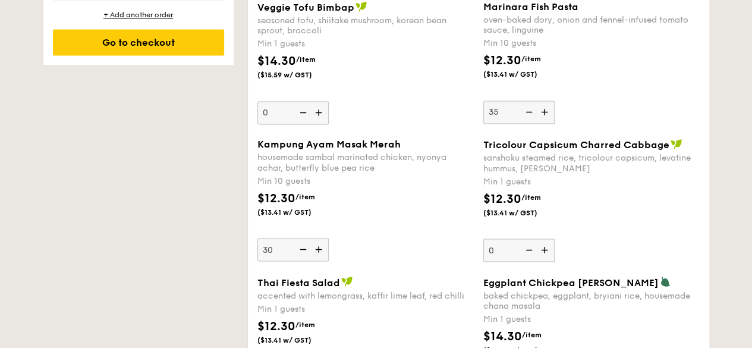
click at [390, 219] on div "$12.30 /item ($13.41 w/ GST)" at bounding box center [366, 210] width 226 height 42
click at [329, 238] on input "30" at bounding box center [292, 249] width 71 height 23
click at [321, 249] on img at bounding box center [320, 249] width 18 height 23
click at [321, 249] on input "30" at bounding box center [292, 249] width 71 height 23
click at [321, 249] on img at bounding box center [320, 249] width 18 height 23
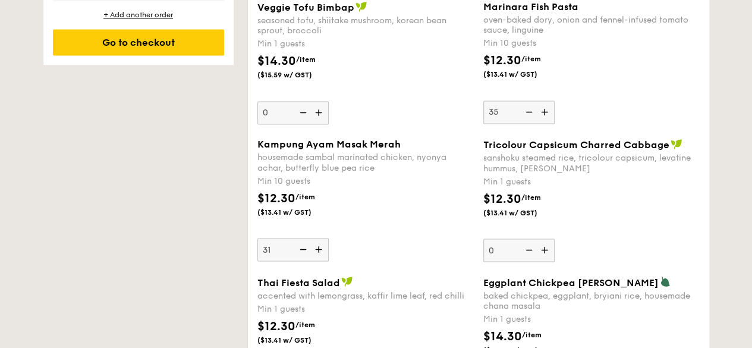
click at [321, 249] on input "31" at bounding box center [292, 249] width 71 height 23
click at [321, 249] on img at bounding box center [320, 249] width 18 height 23
click at [321, 249] on input "32" at bounding box center [292, 249] width 71 height 23
click at [321, 249] on img at bounding box center [320, 249] width 18 height 23
click at [321, 249] on input "33" at bounding box center [292, 249] width 71 height 23
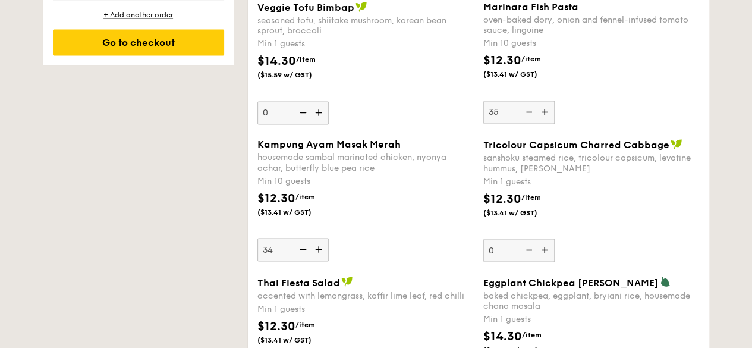
click at [322, 249] on img at bounding box center [320, 249] width 18 height 23
click at [322, 249] on input "34" at bounding box center [292, 249] width 71 height 23
type input "35"
click at [380, 236] on div "Kampung Ayam Masak Merah housemade sambal marinated chicken, nyonya achar, butt…" at bounding box center [365, 200] width 216 height 122
click at [329, 238] on input "35" at bounding box center [292, 249] width 71 height 23
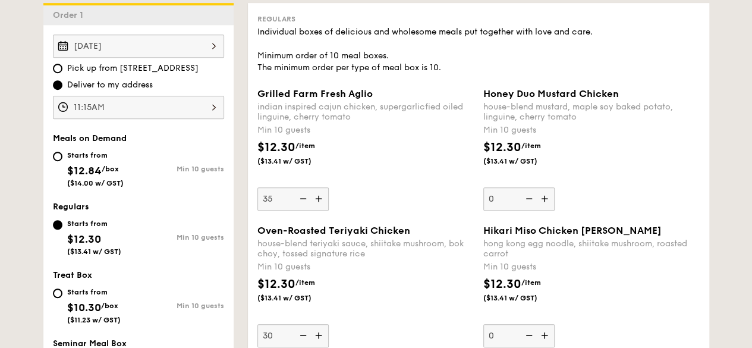
scroll to position [304, 0]
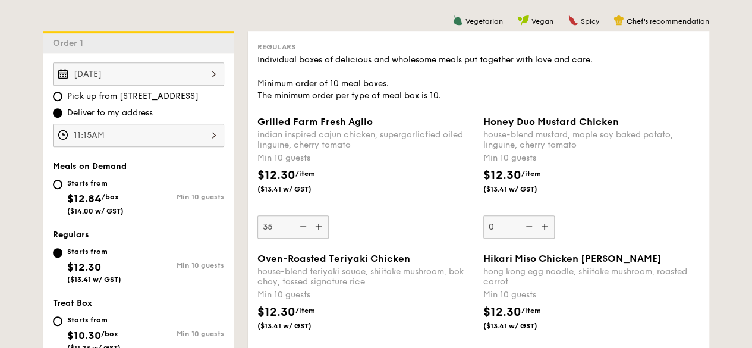
click at [300, 225] on img at bounding box center [302, 226] width 18 height 23
click at [300, 225] on input "35" at bounding box center [292, 226] width 71 height 23
click at [300, 225] on img at bounding box center [302, 226] width 18 height 23
click at [300, 225] on input "34" at bounding box center [292, 226] width 71 height 23
click at [300, 225] on img at bounding box center [302, 226] width 18 height 23
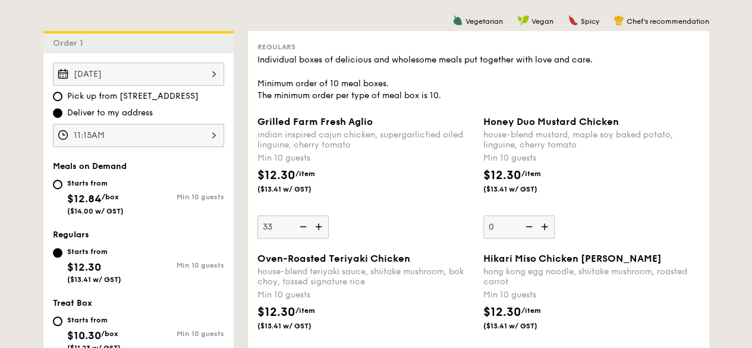
click at [300, 225] on input "33" at bounding box center [292, 226] width 71 height 23
click at [300, 225] on img at bounding box center [302, 226] width 18 height 23
click at [300, 225] on input "32" at bounding box center [292, 226] width 71 height 23
click at [300, 225] on img at bounding box center [302, 226] width 18 height 23
click at [300, 225] on input "31" at bounding box center [292, 226] width 71 height 23
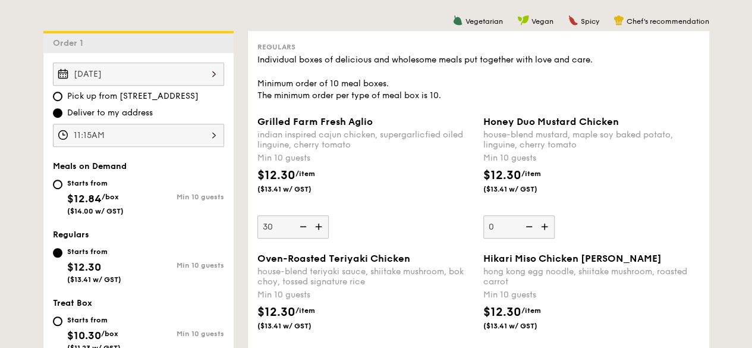
click at [300, 225] on img at bounding box center [302, 226] width 18 height 23
click at [300, 225] on input "30" at bounding box center [292, 226] width 71 height 23
click at [318, 225] on img at bounding box center [320, 226] width 18 height 23
click at [318, 225] on input "29" at bounding box center [292, 226] width 71 height 23
type input "30"
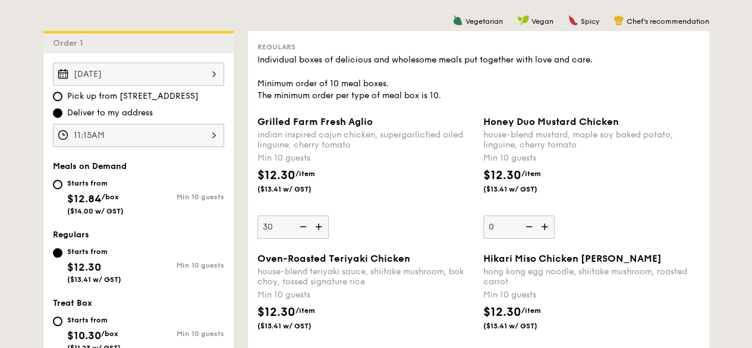
click at [370, 205] on div "$12.30 /item ($13.41 w/ GST)" at bounding box center [366, 187] width 226 height 42
click at [329, 215] on input "30" at bounding box center [292, 226] width 71 height 23
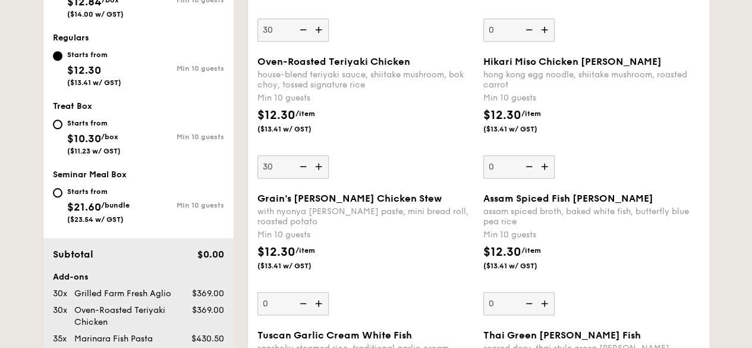
scroll to position [483, 0]
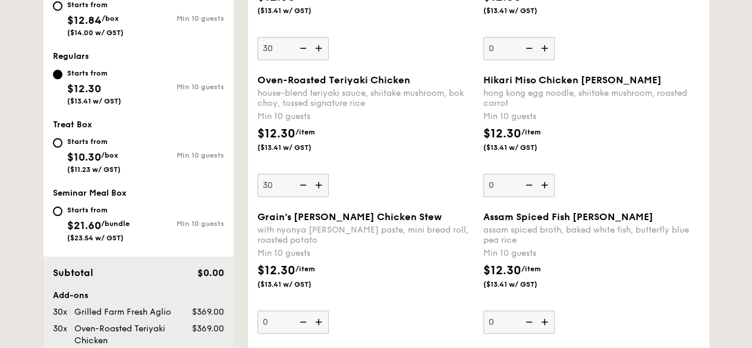
click at [321, 186] on img at bounding box center [320, 185] width 18 height 23
click at [321, 186] on input "30" at bounding box center [292, 185] width 71 height 23
click at [321, 186] on img at bounding box center [320, 185] width 18 height 23
click at [321, 186] on input "31" at bounding box center [292, 185] width 71 height 23
click at [321, 186] on img at bounding box center [320, 185] width 18 height 23
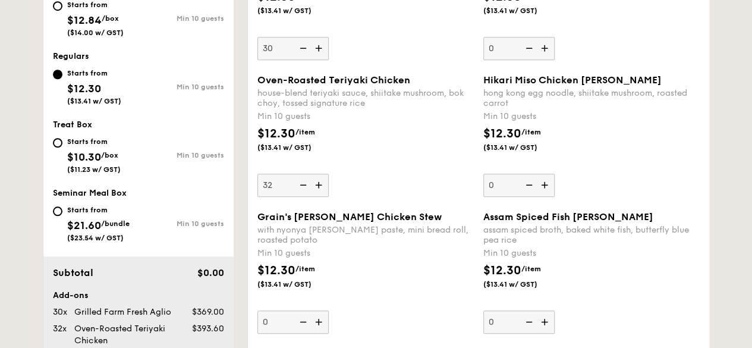
click at [321, 186] on input "32" at bounding box center [292, 185] width 71 height 23
click at [321, 186] on img at bounding box center [320, 185] width 18 height 23
click at [321, 186] on input "33" at bounding box center [292, 185] width 71 height 23
click at [321, 186] on img at bounding box center [320, 185] width 18 height 23
click at [321, 186] on input "34" at bounding box center [292, 185] width 71 height 23
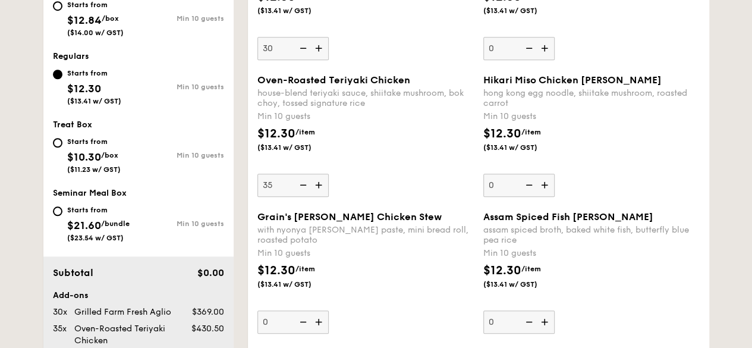
click at [301, 183] on img at bounding box center [302, 185] width 18 height 23
click at [301, 183] on input "35" at bounding box center [292, 185] width 71 height 23
click at [301, 183] on img at bounding box center [302, 185] width 18 height 23
click at [301, 183] on input "34" at bounding box center [292, 185] width 71 height 23
click at [301, 183] on img at bounding box center [302, 185] width 18 height 23
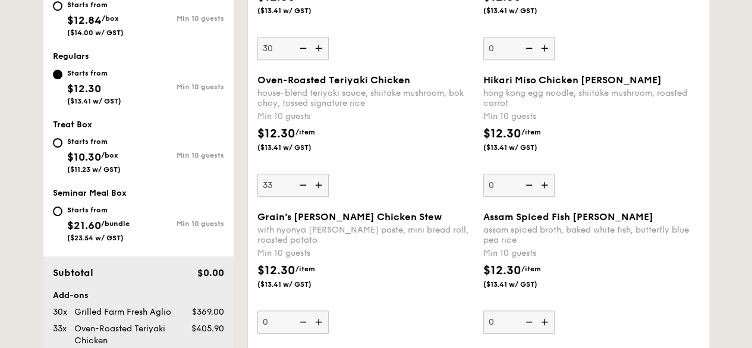
click at [301, 183] on input "33" at bounding box center [292, 185] width 71 height 23
click at [301, 183] on img at bounding box center [302, 185] width 18 height 23
click at [301, 183] on input "32" at bounding box center [292, 185] width 71 height 23
click at [301, 183] on img at bounding box center [302, 185] width 18 height 23
click at [301, 183] on input "31" at bounding box center [292, 185] width 71 height 23
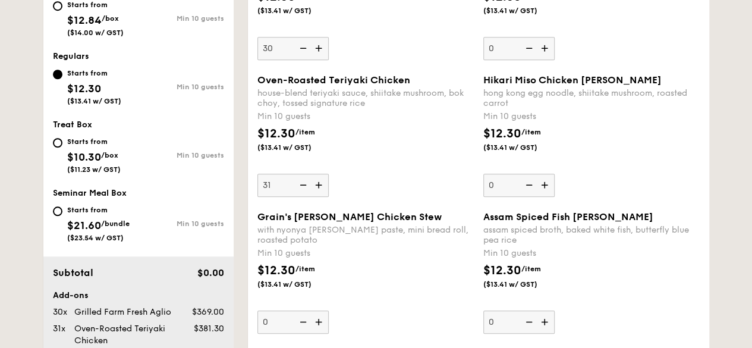
type input "30"
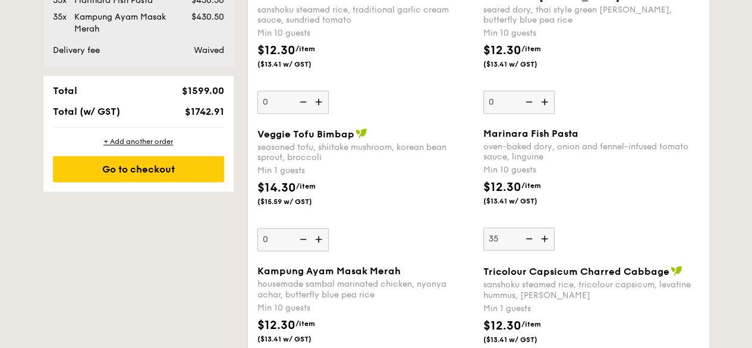
scroll to position [1077, 0]
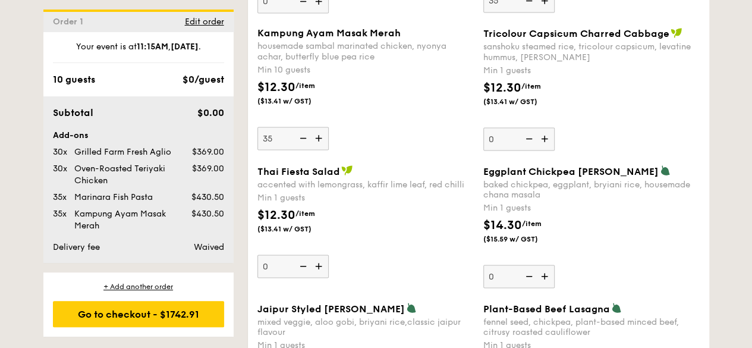
click at [304, 135] on img at bounding box center [302, 138] width 18 height 23
click at [304, 135] on input "35" at bounding box center [292, 138] width 71 height 23
click at [304, 135] on img at bounding box center [302, 138] width 18 height 23
click at [304, 135] on input "34" at bounding box center [292, 138] width 71 height 23
click at [304, 135] on img at bounding box center [302, 138] width 18 height 23
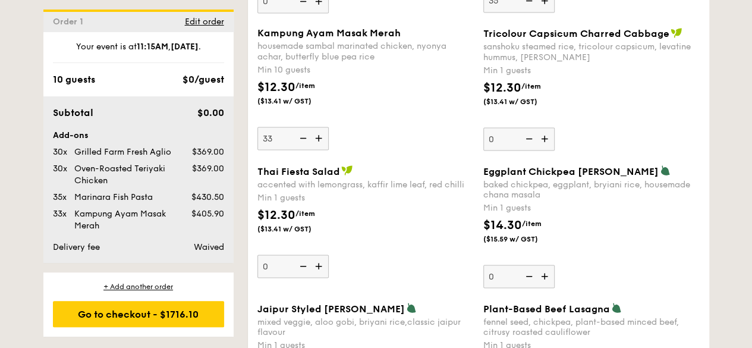
click at [304, 135] on input "33" at bounding box center [292, 138] width 71 height 23
click at [304, 135] on img at bounding box center [302, 138] width 18 height 23
click at [304, 135] on input "32" at bounding box center [292, 138] width 71 height 23
click at [304, 135] on img at bounding box center [302, 138] width 18 height 23
click at [304, 135] on input "31" at bounding box center [292, 138] width 71 height 23
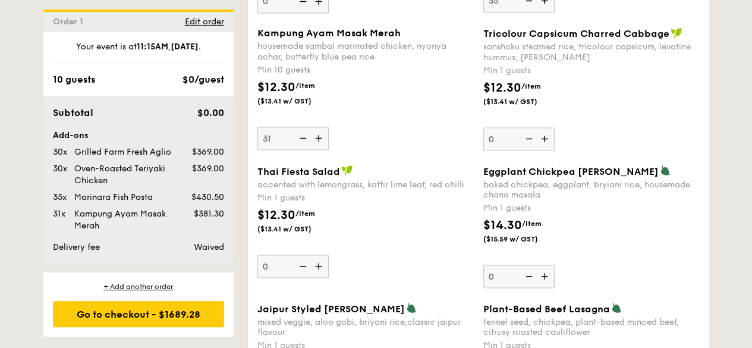
type input "30"
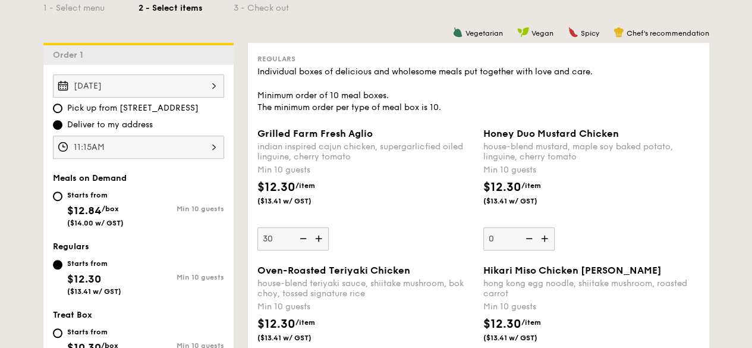
scroll to position [302, 0]
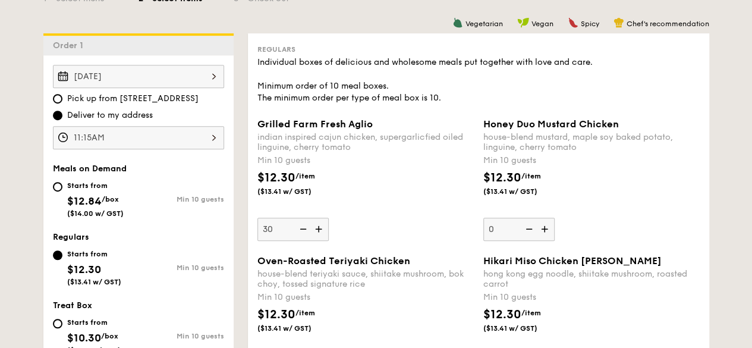
click at [319, 227] on img at bounding box center [320, 229] width 18 height 23
click at [319, 227] on input "30" at bounding box center [292, 229] width 71 height 23
click at [319, 227] on img at bounding box center [320, 229] width 18 height 23
click at [319, 227] on input "31" at bounding box center [292, 229] width 71 height 23
click at [319, 227] on img at bounding box center [320, 229] width 18 height 23
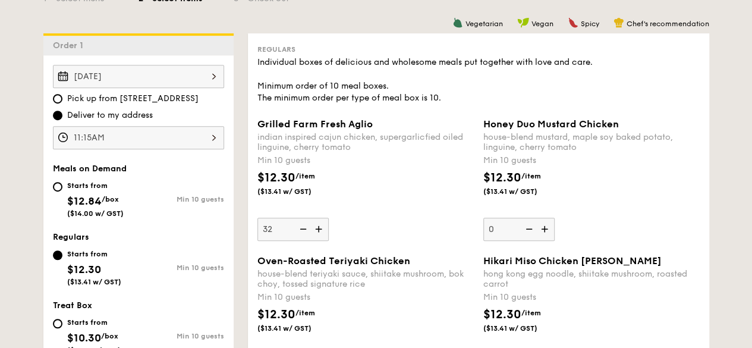
click at [319, 227] on input "32" at bounding box center [292, 229] width 71 height 23
click at [319, 227] on img at bounding box center [320, 229] width 18 height 23
click at [319, 227] on input "33" at bounding box center [292, 229] width 71 height 23
click at [319, 227] on img at bounding box center [320, 229] width 18 height 23
click at [319, 227] on input "34" at bounding box center [292, 229] width 71 height 23
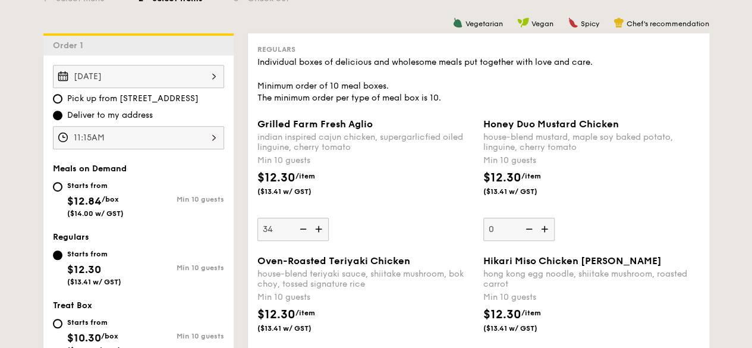
type input "35"
click at [369, 219] on div "Grilled Farm Fresh Aglio indian inspired cajun chicken, supergarlicfied oiled l…" at bounding box center [365, 179] width 216 height 122
click at [329, 219] on input "35" at bounding box center [292, 229] width 71 height 23
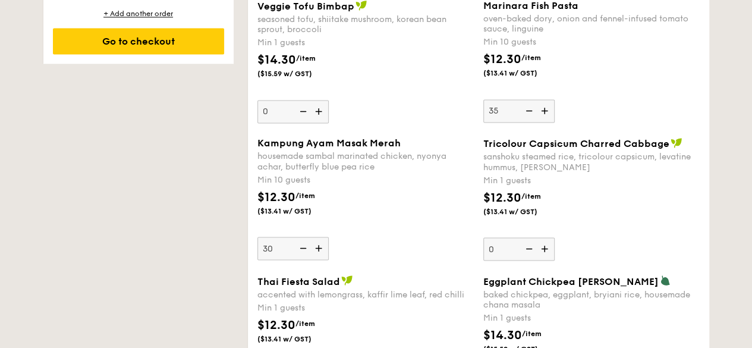
scroll to position [908, 0]
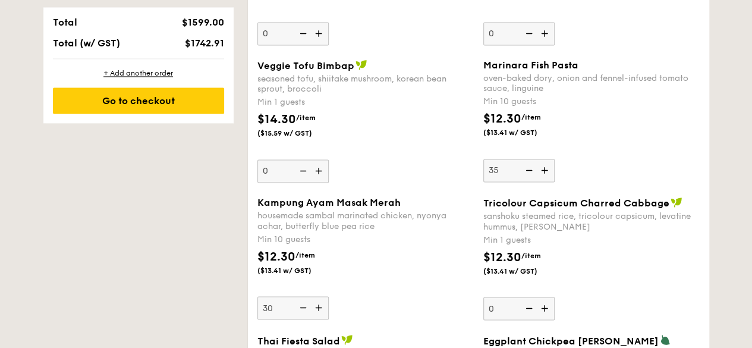
click at [528, 167] on img at bounding box center [528, 170] width 18 height 23
click at [528, 167] on input "35" at bounding box center [518, 170] width 71 height 23
click at [528, 167] on img at bounding box center [528, 170] width 18 height 23
click at [528, 167] on input "34" at bounding box center [518, 170] width 71 height 23
click at [528, 167] on img at bounding box center [528, 170] width 18 height 23
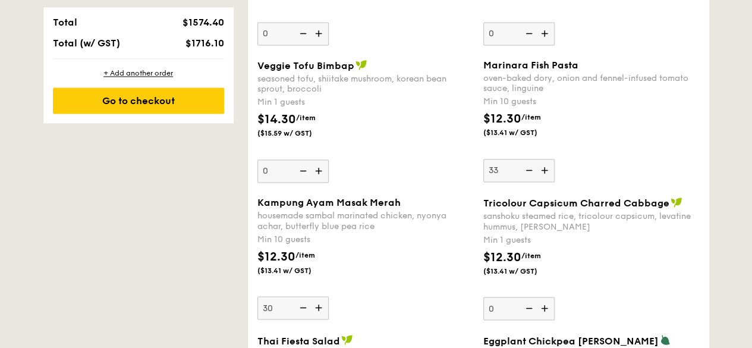
click at [528, 167] on input "33" at bounding box center [518, 170] width 71 height 23
click at [528, 167] on img at bounding box center [528, 170] width 18 height 23
click at [528, 167] on input "32" at bounding box center [518, 170] width 71 height 23
click at [528, 167] on img at bounding box center [528, 170] width 18 height 23
click at [528, 167] on input "31" at bounding box center [518, 170] width 71 height 23
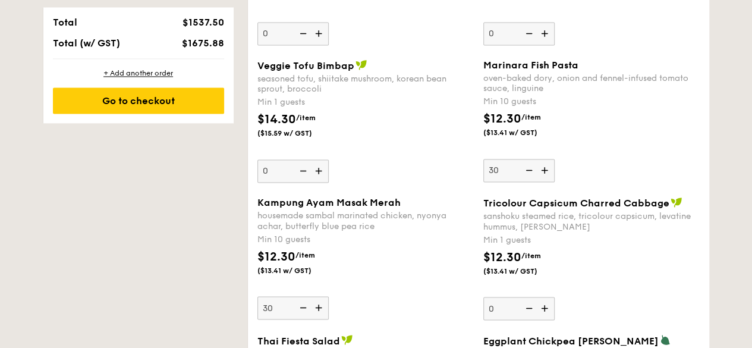
click at [621, 168] on div "Marinara Fish Pasta oven-baked dory, onion and fennel-infused tomato sauce, lin…" at bounding box center [591, 120] width 216 height 122
click at [555, 168] on input "30" at bounding box center [518, 170] width 71 height 23
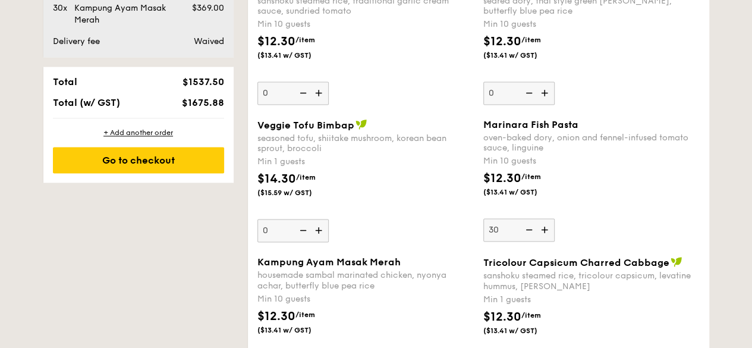
scroll to position [967, 0]
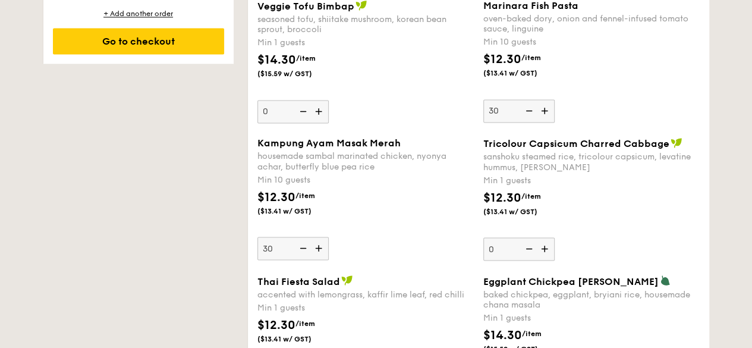
click at [546, 109] on img at bounding box center [546, 110] width 18 height 23
click at [546, 109] on input "30" at bounding box center [518, 110] width 71 height 23
click at [546, 109] on img at bounding box center [546, 110] width 18 height 23
click at [546, 109] on input "31" at bounding box center [518, 110] width 71 height 23
click at [546, 109] on img at bounding box center [546, 110] width 18 height 23
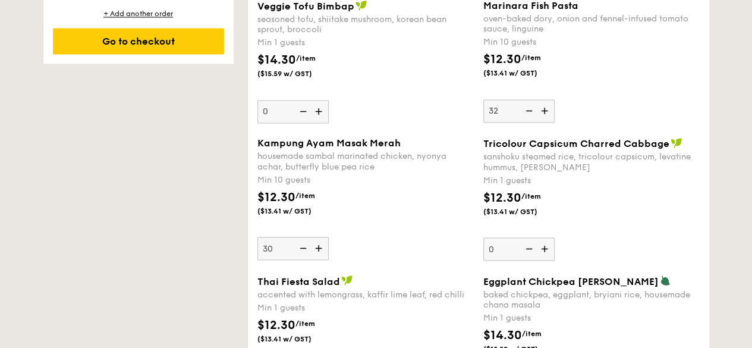
click at [546, 109] on input "32" at bounding box center [518, 110] width 71 height 23
click at [546, 109] on img at bounding box center [546, 110] width 18 height 23
click at [546, 109] on input "33" at bounding box center [518, 110] width 71 height 23
click at [546, 109] on img at bounding box center [546, 110] width 18 height 23
click at [546, 109] on input "34" at bounding box center [518, 110] width 71 height 23
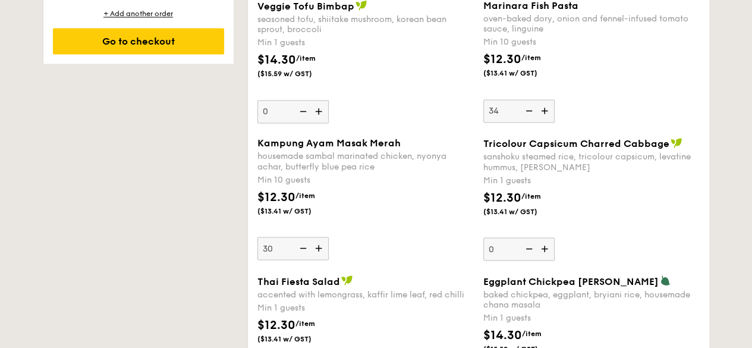
type input "35"
click at [574, 103] on div "Marinara Fish Pasta oven-baked dory, onion and fennel-infused tomato sauce, lin…" at bounding box center [591, 61] width 216 height 122
click at [555, 103] on input "35" at bounding box center [518, 110] width 71 height 23
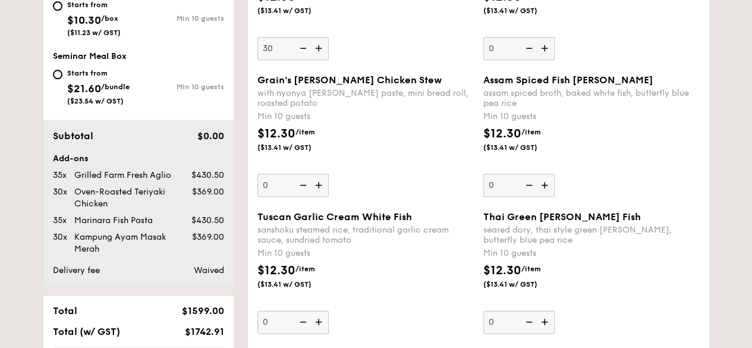
scroll to position [798, 0]
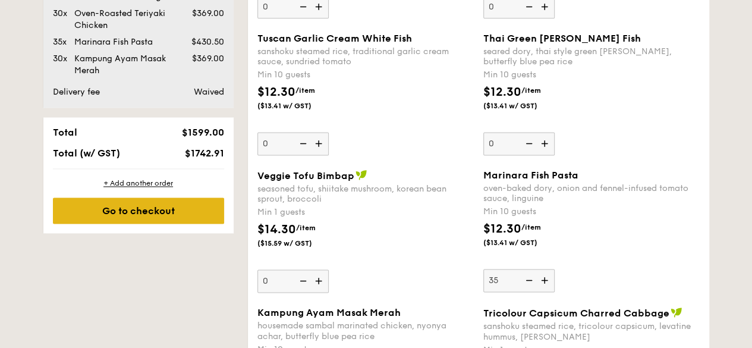
click at [202, 209] on div "Go to checkout" at bounding box center [138, 210] width 171 height 26
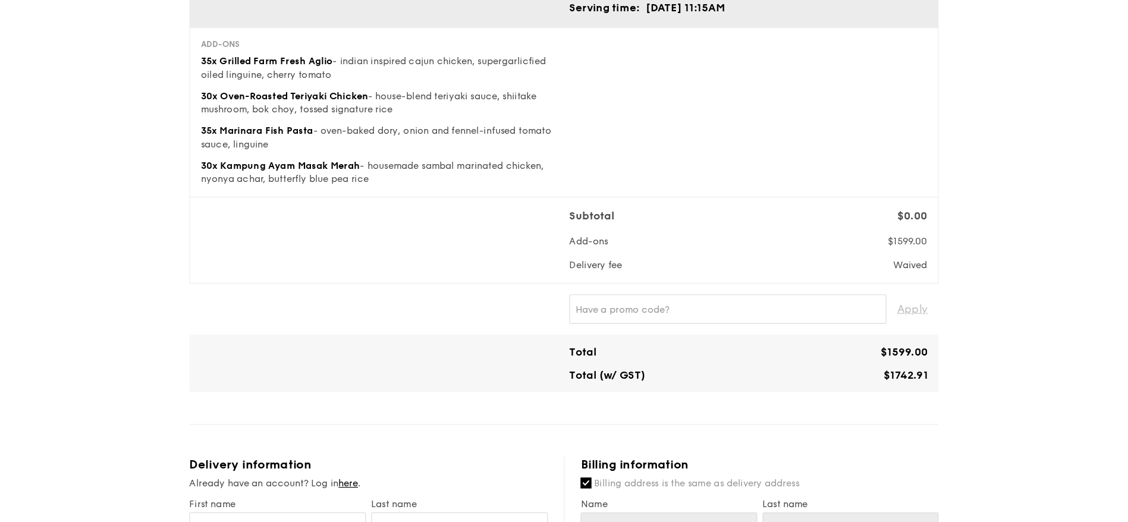
scroll to position [125, 0]
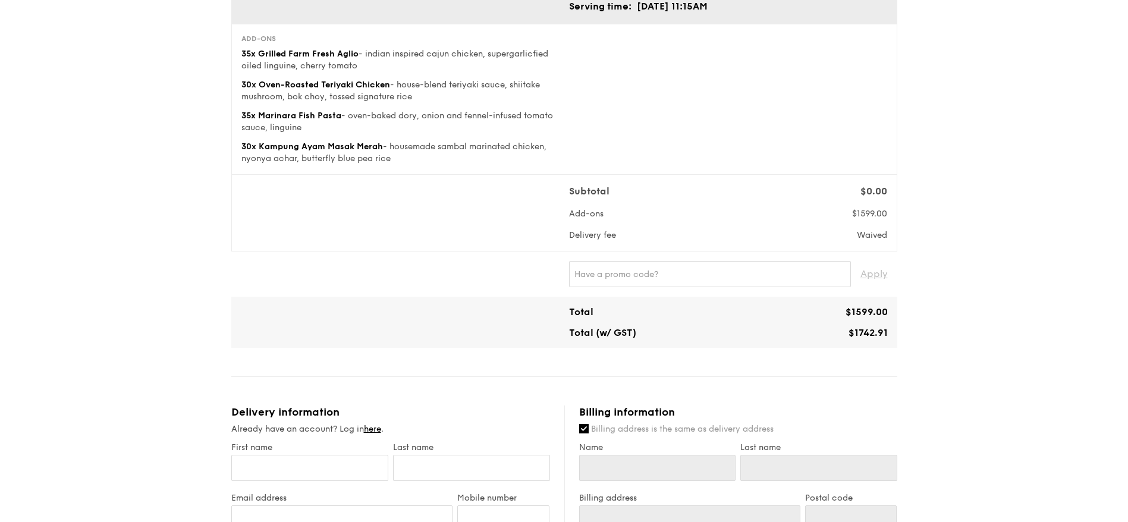
drag, startPoint x: 749, startPoint y: 1, endPoint x: 452, endPoint y: 284, distance: 410.9
click at [452, 284] on div "Apply" at bounding box center [564, 274] width 656 height 26
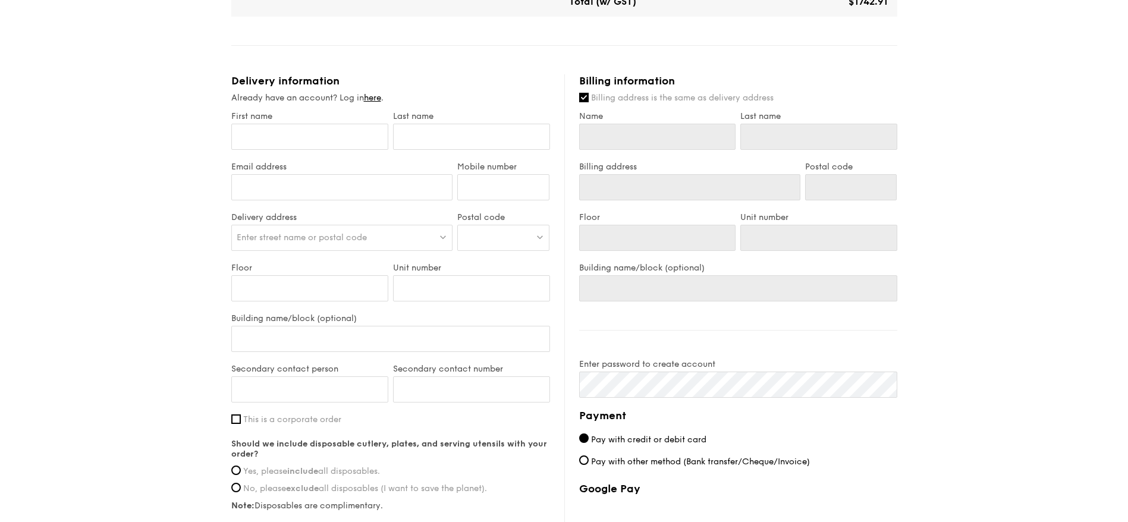
scroll to position [418, 0]
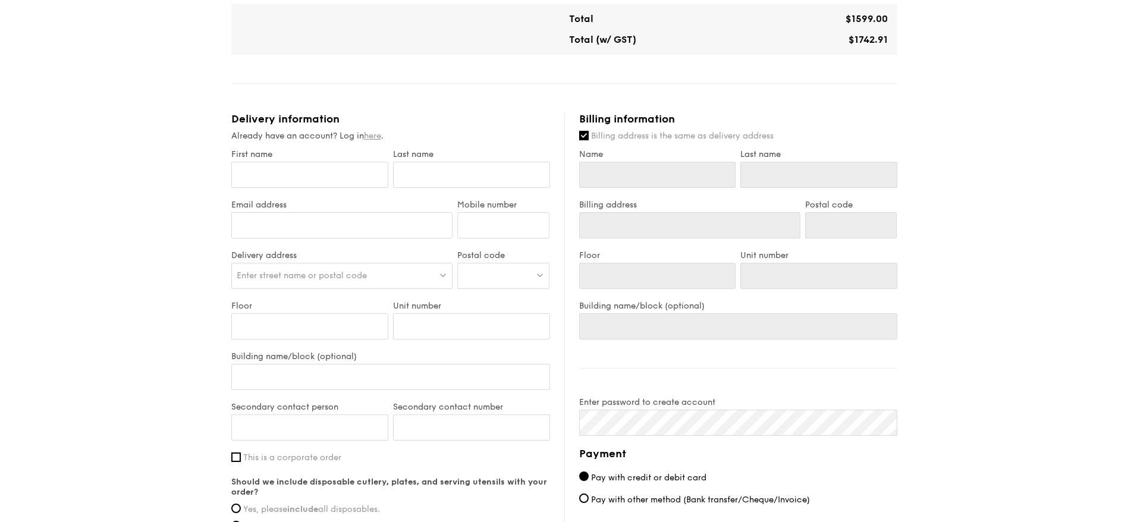
click at [376, 133] on link "here" at bounding box center [372, 136] width 17 height 10
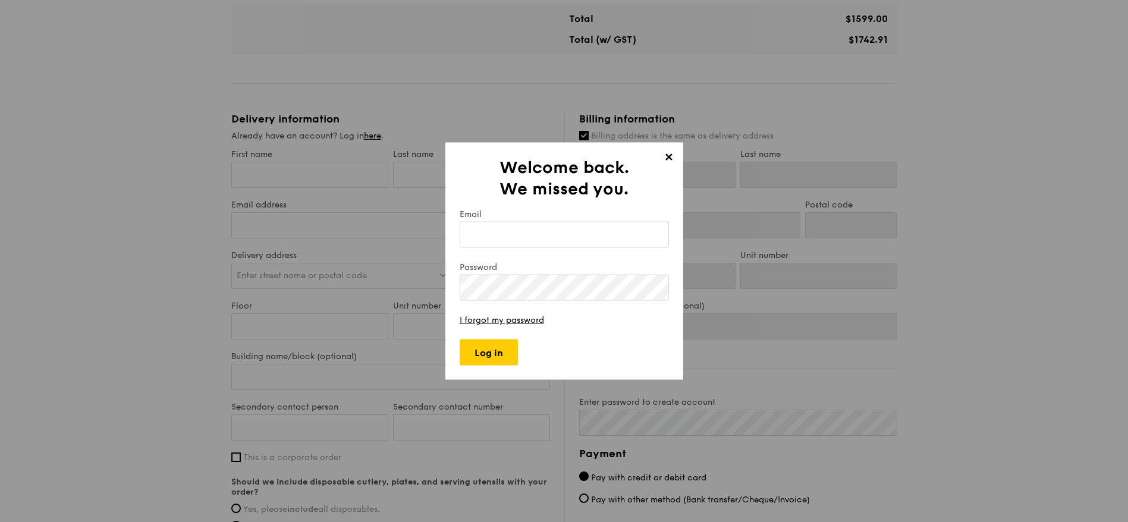
click at [539, 231] on input "Email" at bounding box center [564, 235] width 209 height 26
type input "[EMAIL_ADDRESS][DOMAIN_NAME]"
click at [503, 347] on input "Log in" at bounding box center [489, 353] width 58 height 26
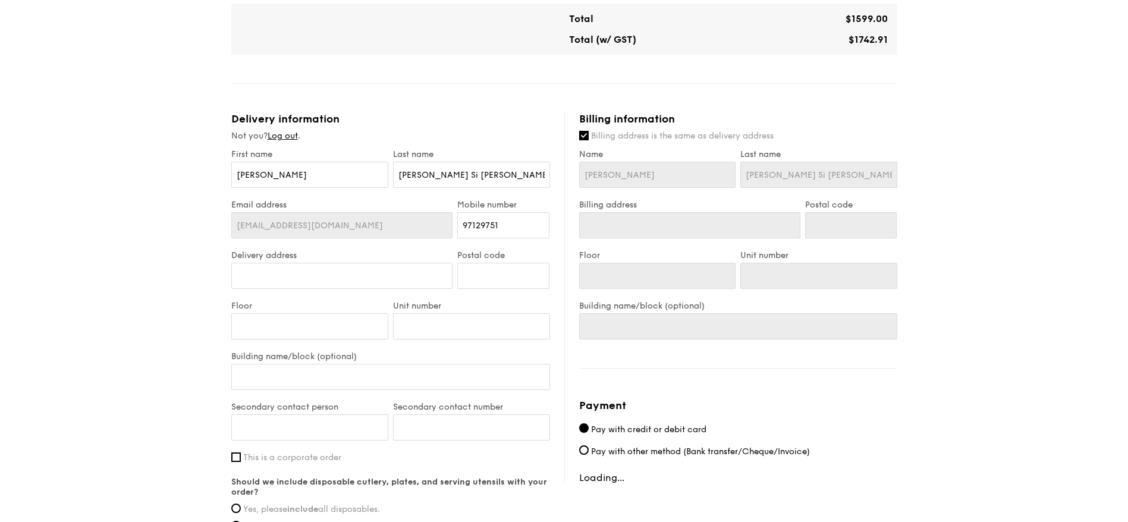
type input "[STREET_ADDRESS]"
type input "139649"
type input "Level 1"
type input "01-01"
type input "General Office of [GEOGRAPHIC_DATA]"
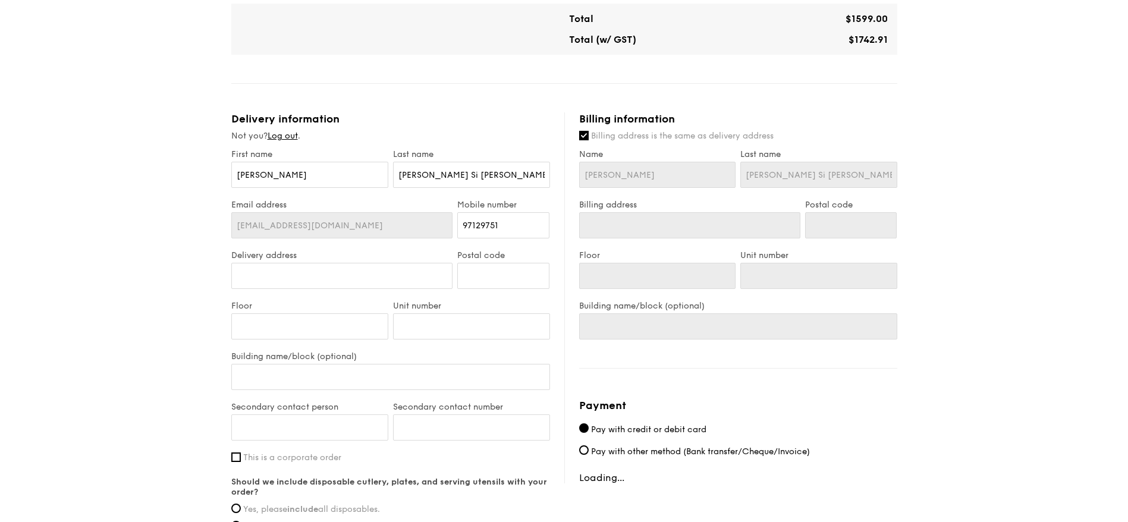
type input "[STREET_ADDRESS]"
type input "139649"
type input "Level 1"
type input "01-01"
type input "General Office of [GEOGRAPHIC_DATA]"
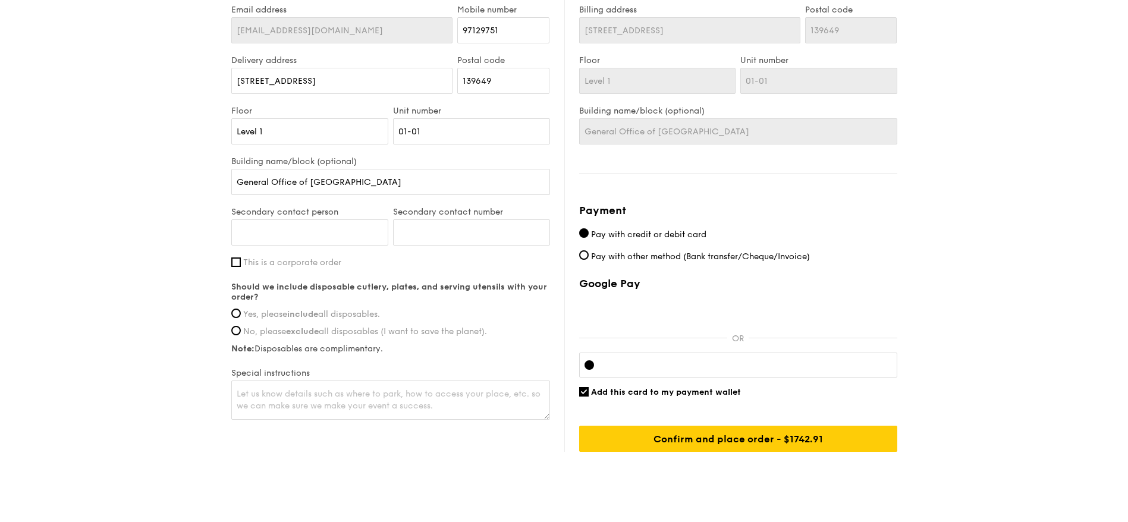
scroll to position [621, 0]
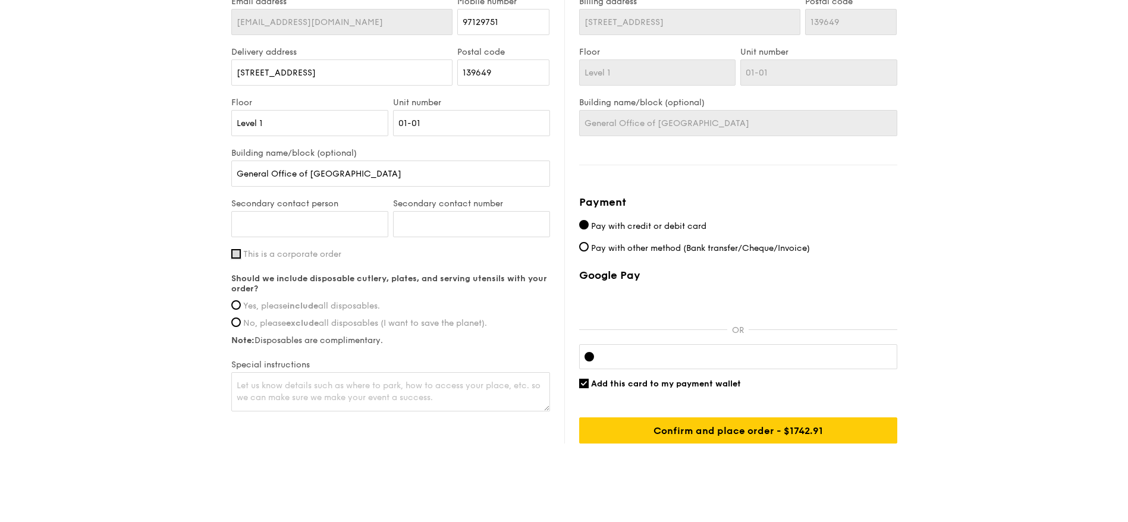
click at [235, 254] on input "This is a corporate order" at bounding box center [236, 254] width 10 height 10
checkbox input "true"
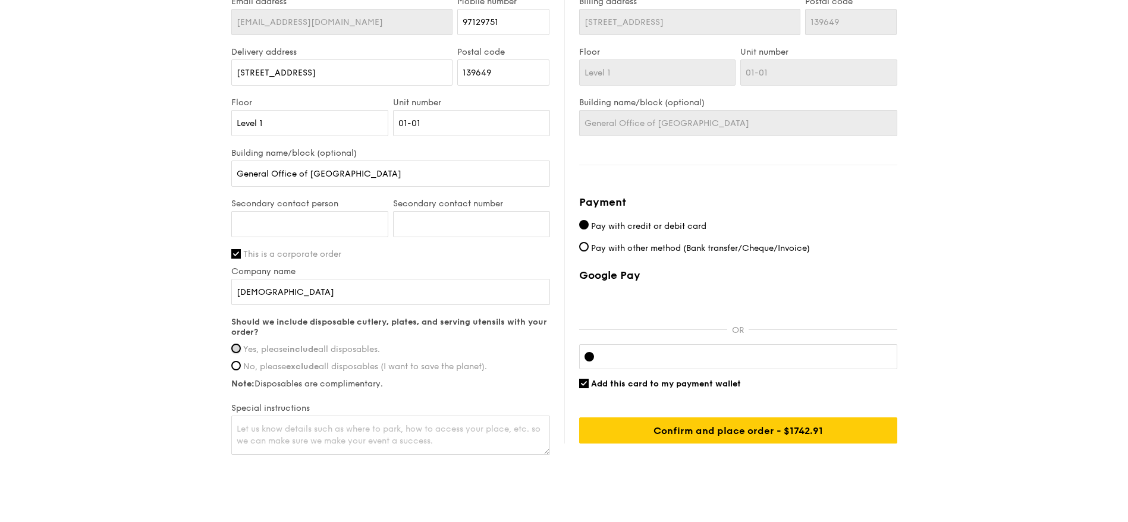
click at [234, 347] on input "Yes, please include all disposables." at bounding box center [236, 349] width 10 height 10
radio input "true"
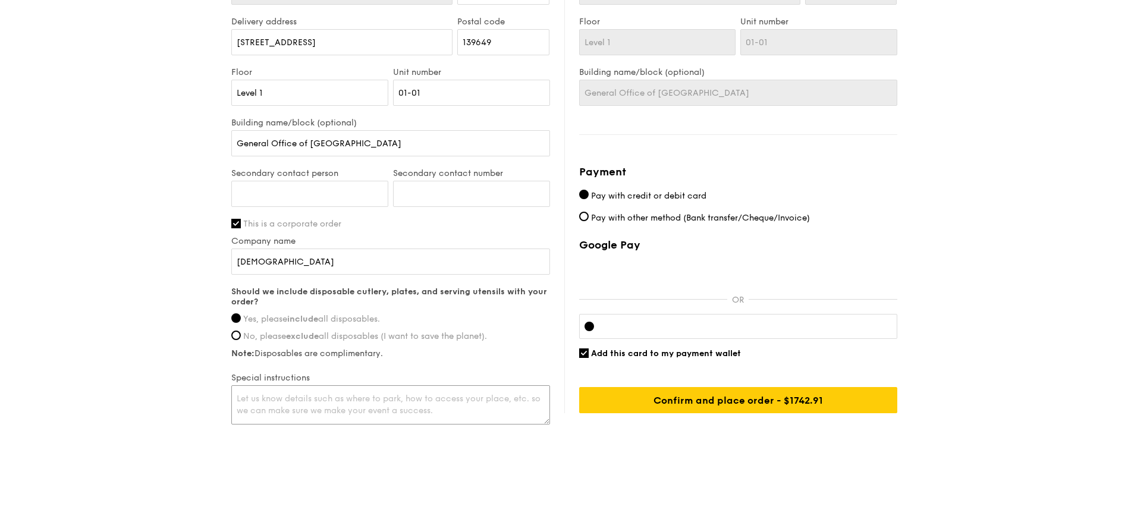
click at [293, 347] on textarea at bounding box center [390, 404] width 319 height 39
click at [479, 347] on textarea "Enter [GEOGRAPHIC_DATA] main entrance with Security Post. Park inside the schoo…" at bounding box center [390, 404] width 319 height 39
click at [519, 347] on textarea "Enter [GEOGRAPHIC_DATA] main entrance with Security Post. Park inside the schoo…" at bounding box center [390, 404] width 319 height 39
click at [480, 347] on textarea "Enter [GEOGRAPHIC_DATA] main entrance with Security Guard Post. Park inside the…" at bounding box center [390, 404] width 319 height 39
click at [286, 347] on textarea "Enter [GEOGRAPHIC_DATA] main entrance, inform Security Guard Post. Park inside …" at bounding box center [390, 404] width 319 height 39
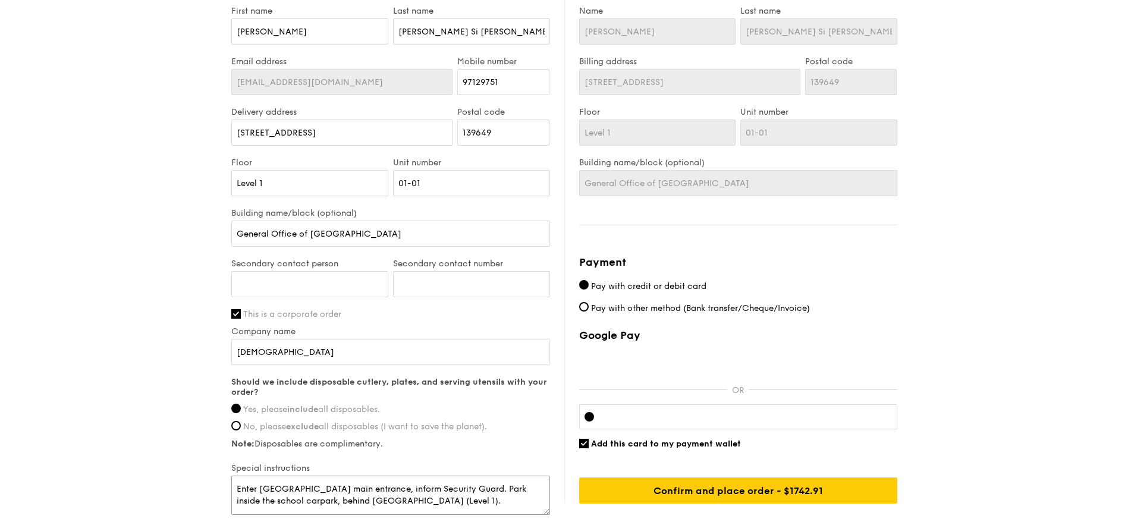
scroll to position [564, 0]
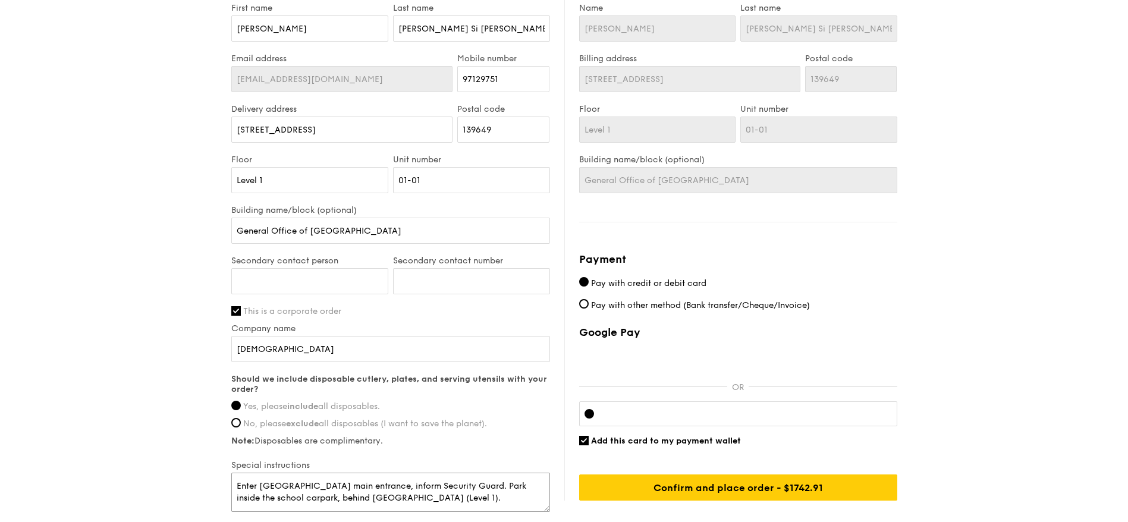
type textarea "Enter [GEOGRAPHIC_DATA] main entrance, inform Security Guard. Park inside the s…"
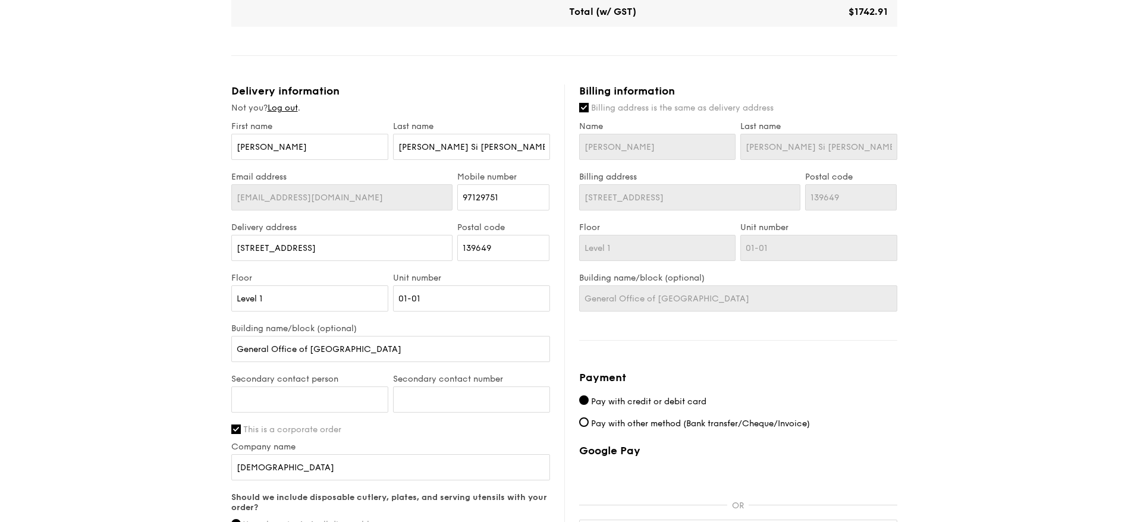
scroll to position [652, 0]
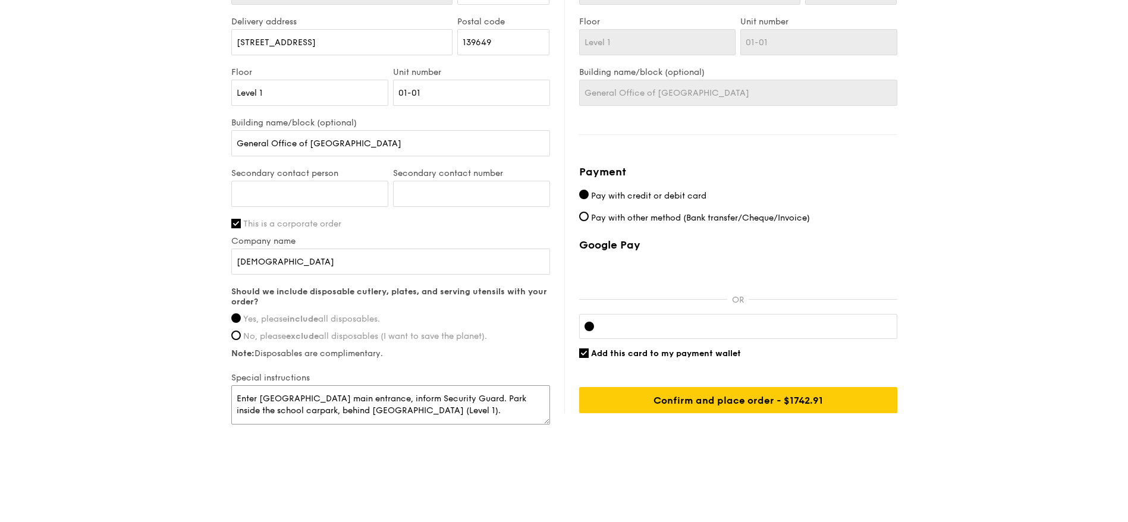
click at [530, 347] on textarea "Enter [GEOGRAPHIC_DATA] main entrance, inform Security Guard. Park inside the s…" at bounding box center [390, 404] width 319 height 39
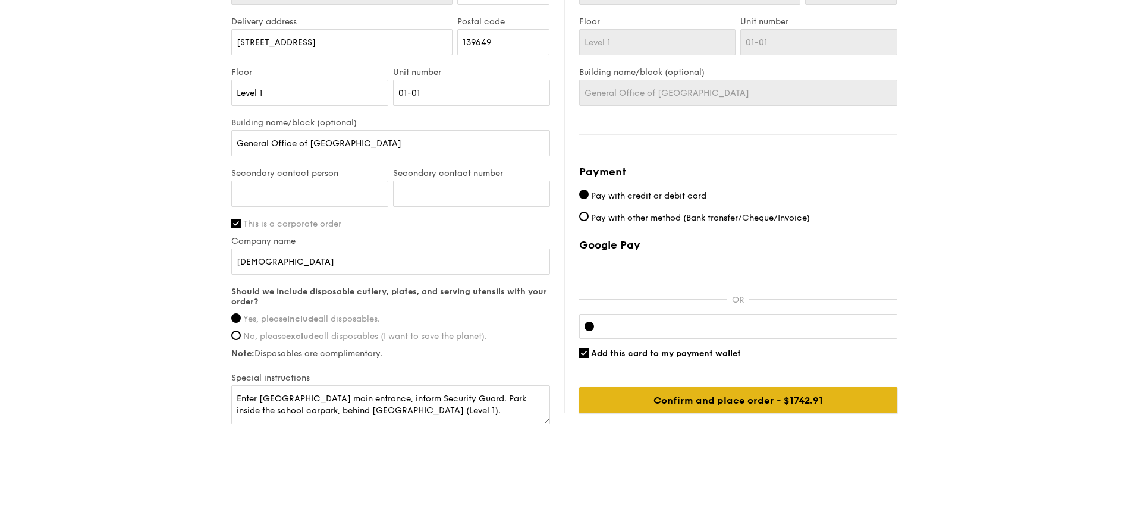
click at [642, 347] on input "Confirm and place order - $1742.91" at bounding box center [738, 400] width 318 height 26
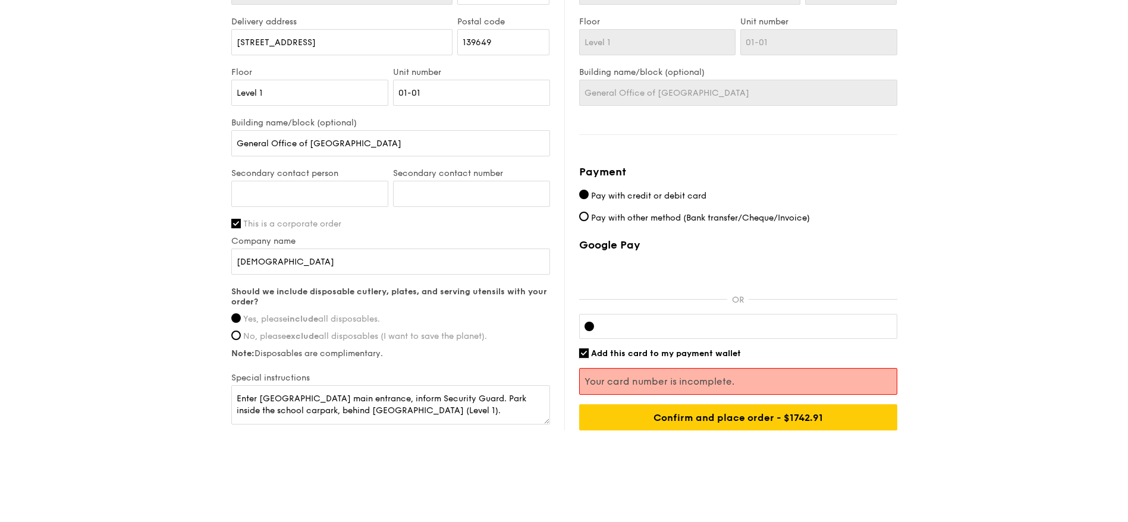
click at [583, 347] on input "Add this card to my payment wallet" at bounding box center [584, 353] width 10 height 10
checkbox input "false"
click at [585, 218] on input "Pay with other method (Bank transfer/Cheque/Invoice)" at bounding box center [584, 217] width 10 height 10
radio input "true"
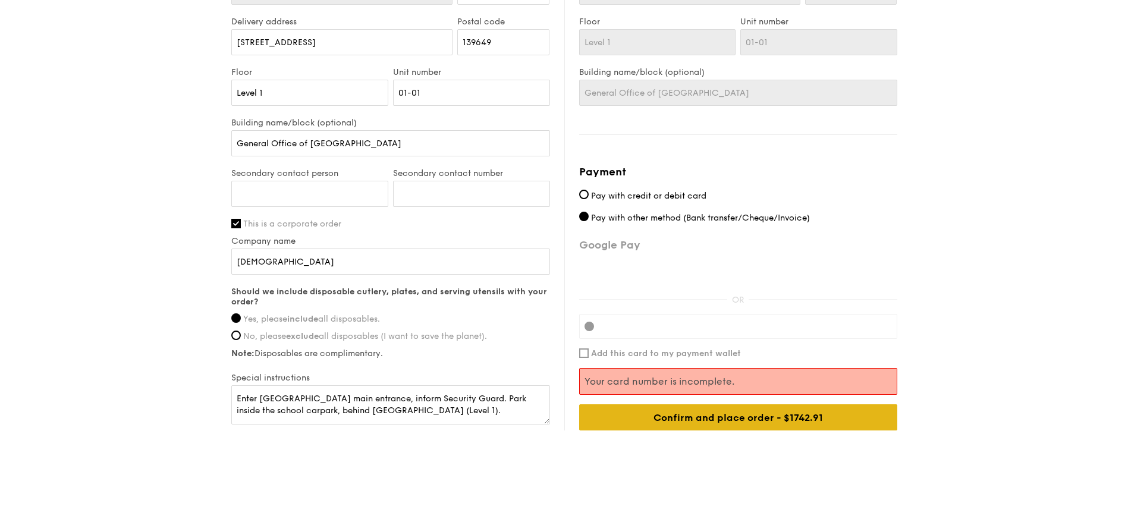
click at [711, 347] on div "Confirm and place order - $1742.91" at bounding box center [738, 417] width 318 height 26
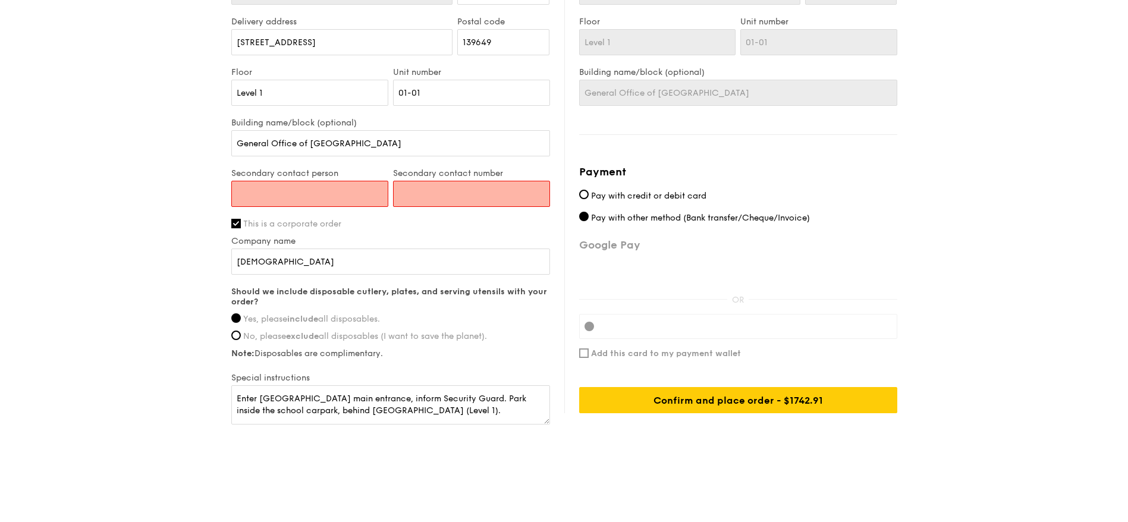
click at [341, 191] on input "Secondary contact person" at bounding box center [309, 194] width 157 height 26
type input "Mdm Juliah"
click at [414, 188] on input "Secondary contact number" at bounding box center [471, 194] width 157 height 26
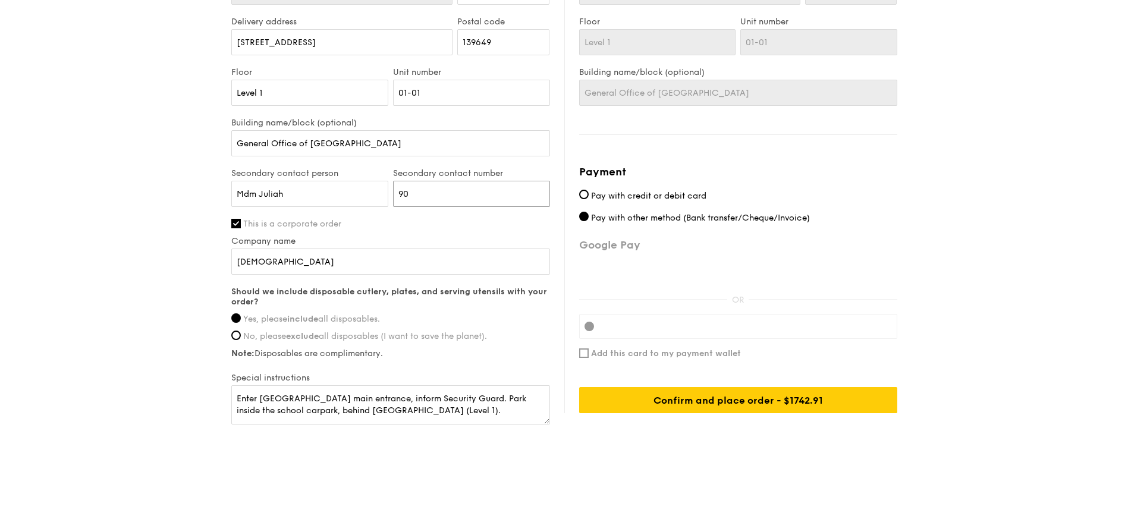
type input "9"
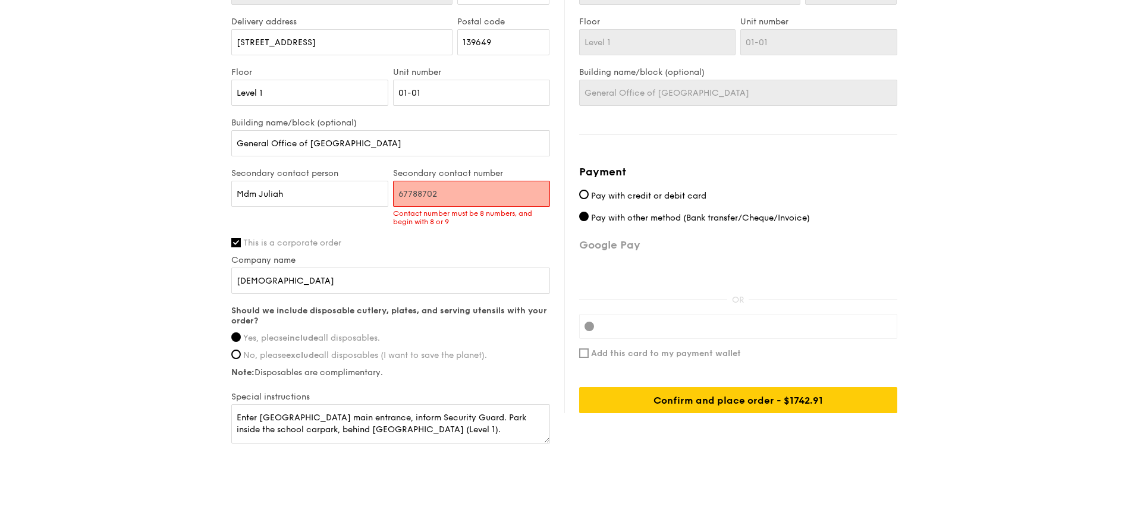
click at [418, 194] on input "67788702" at bounding box center [471, 194] width 157 height 26
click at [441, 191] on input "67788702" at bounding box center [471, 194] width 157 height 26
type input "6"
type input "90113986"
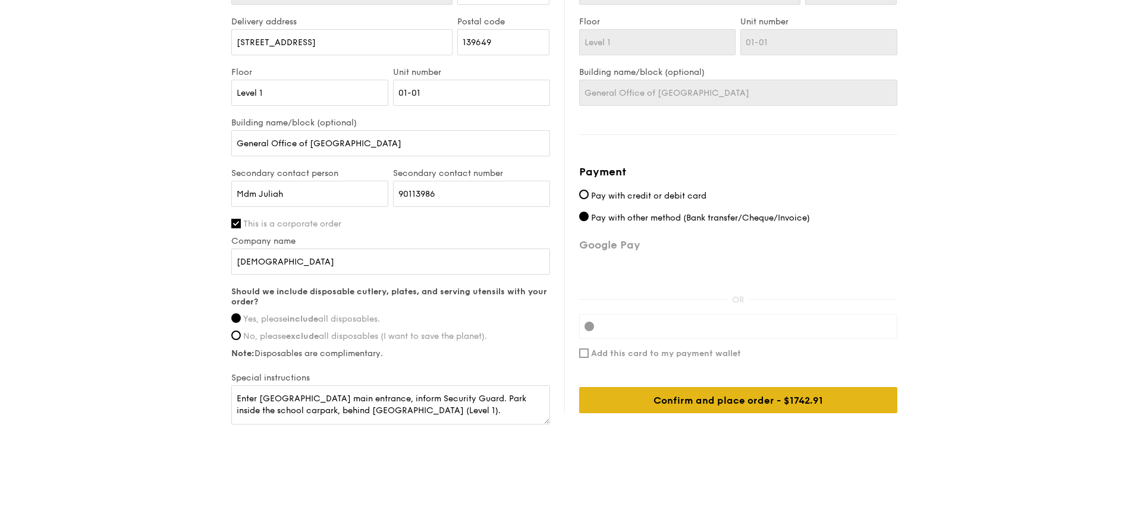
click at [676, 347] on div "Confirm and place order - $1742.91" at bounding box center [738, 400] width 318 height 26
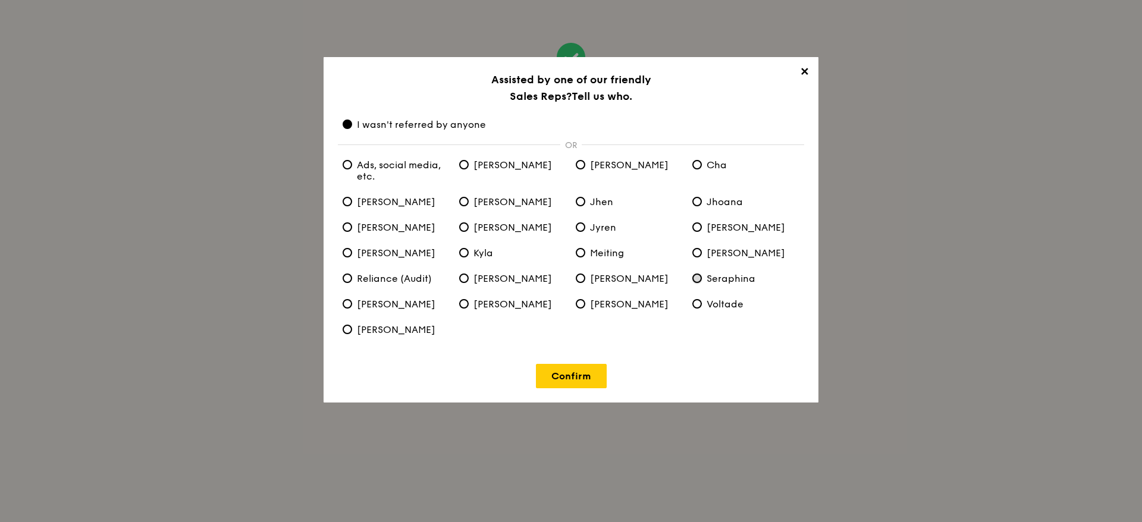
click at [699, 279] on input "Seraphina" at bounding box center [697, 279] width 10 height 10
radio input "true"
radio anyone "false"
click at [586, 347] on link "Confirm" at bounding box center [571, 376] width 71 height 24
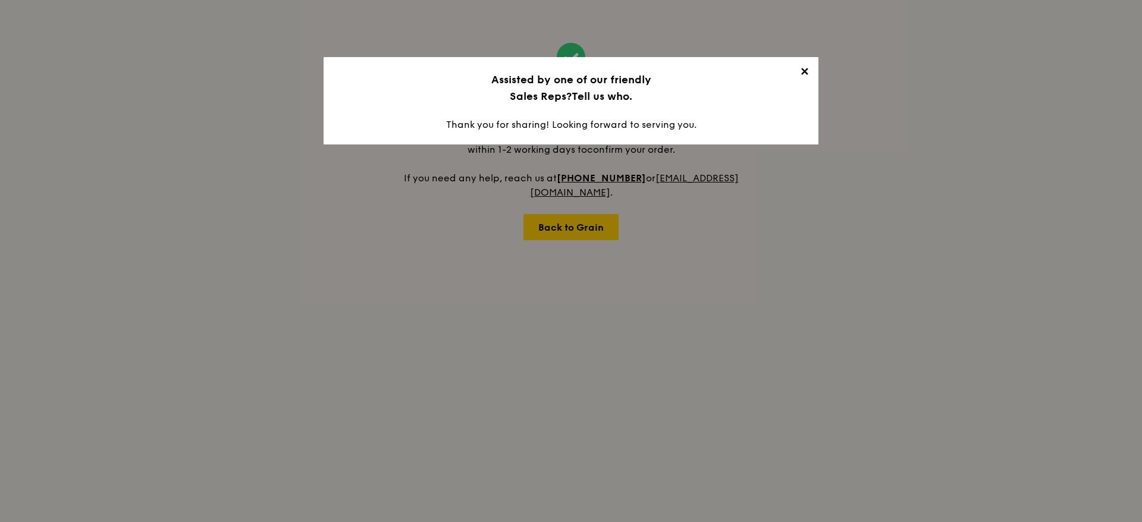
click at [752, 70] on span "✕" at bounding box center [804, 73] width 17 height 17
